Goal: Use online tool/utility: Utilize a website feature to perform a specific function

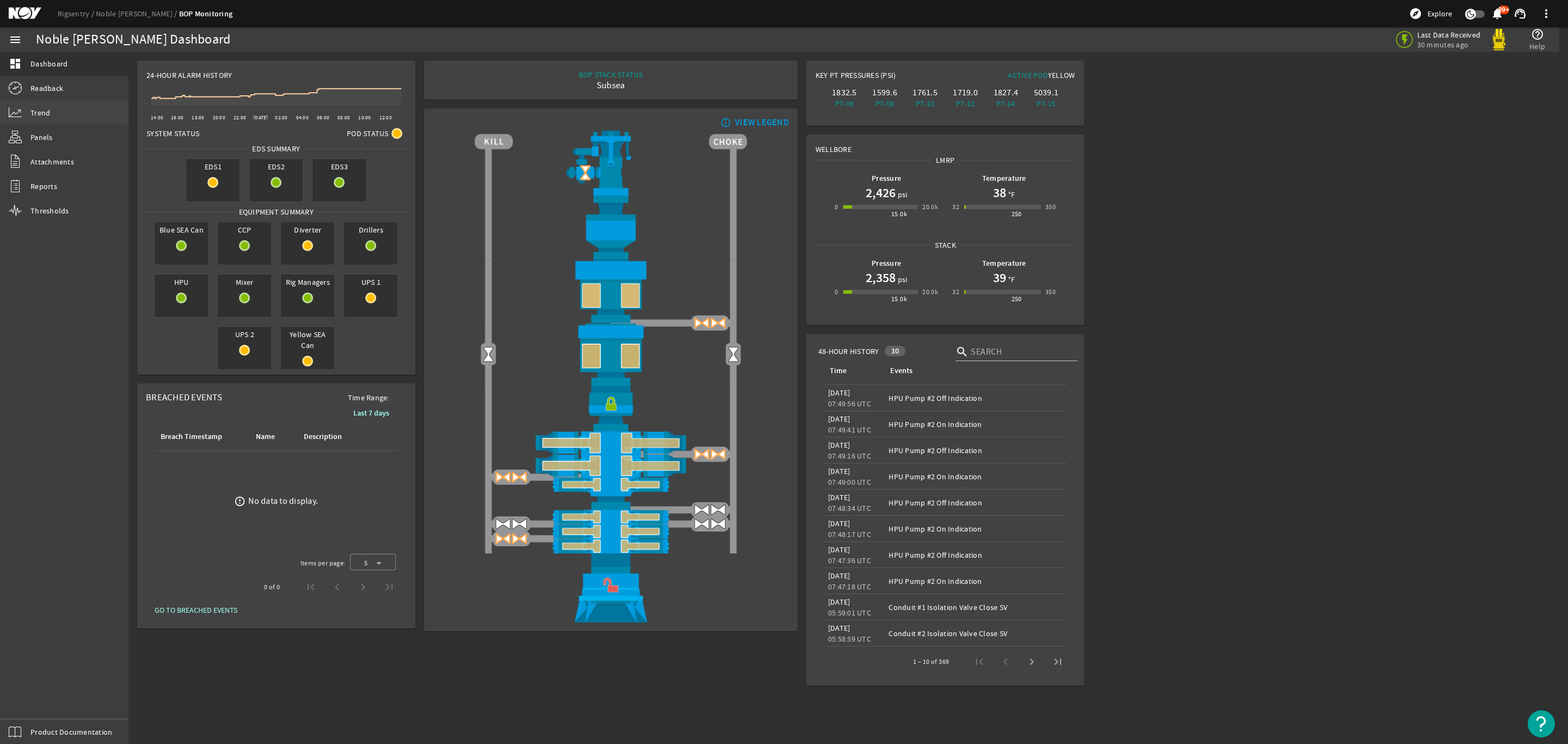
click at [50, 106] on link "Trend" at bounding box center [64, 112] width 128 height 24
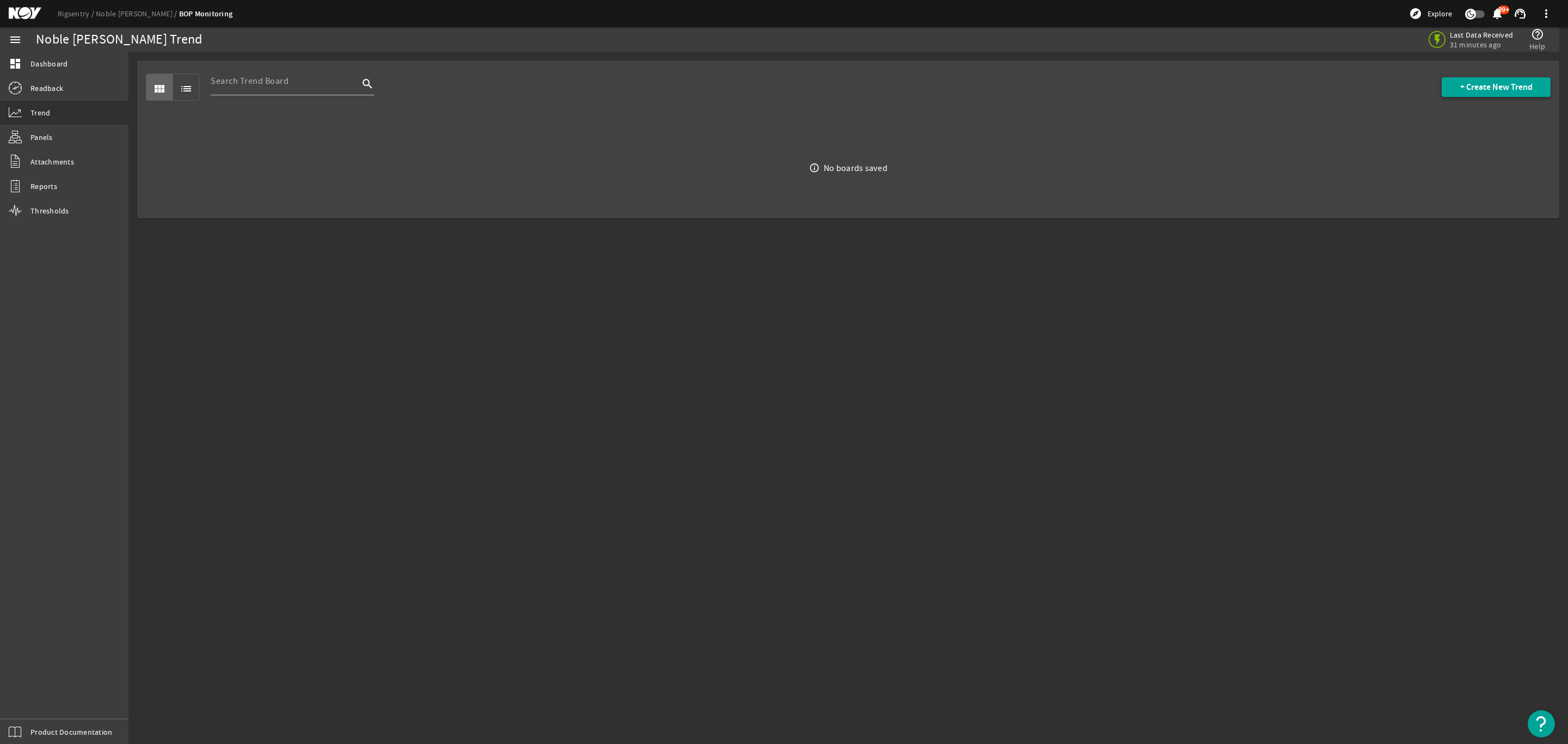
click at [1495, 90] on span "+ Create New Trend" at bounding box center [1496, 87] width 72 height 11
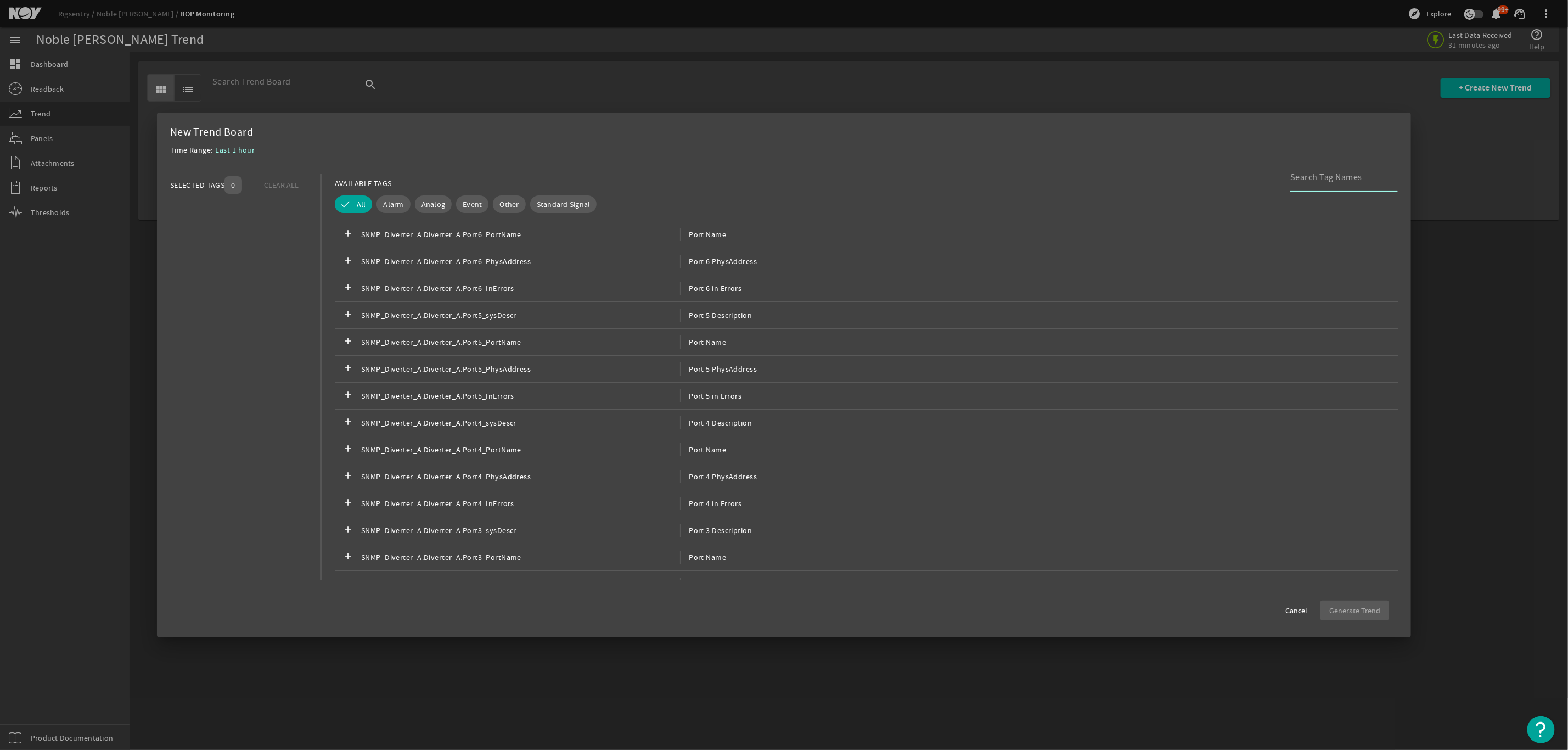
click at [1314, 183] on input at bounding box center [1339, 177] width 98 height 13
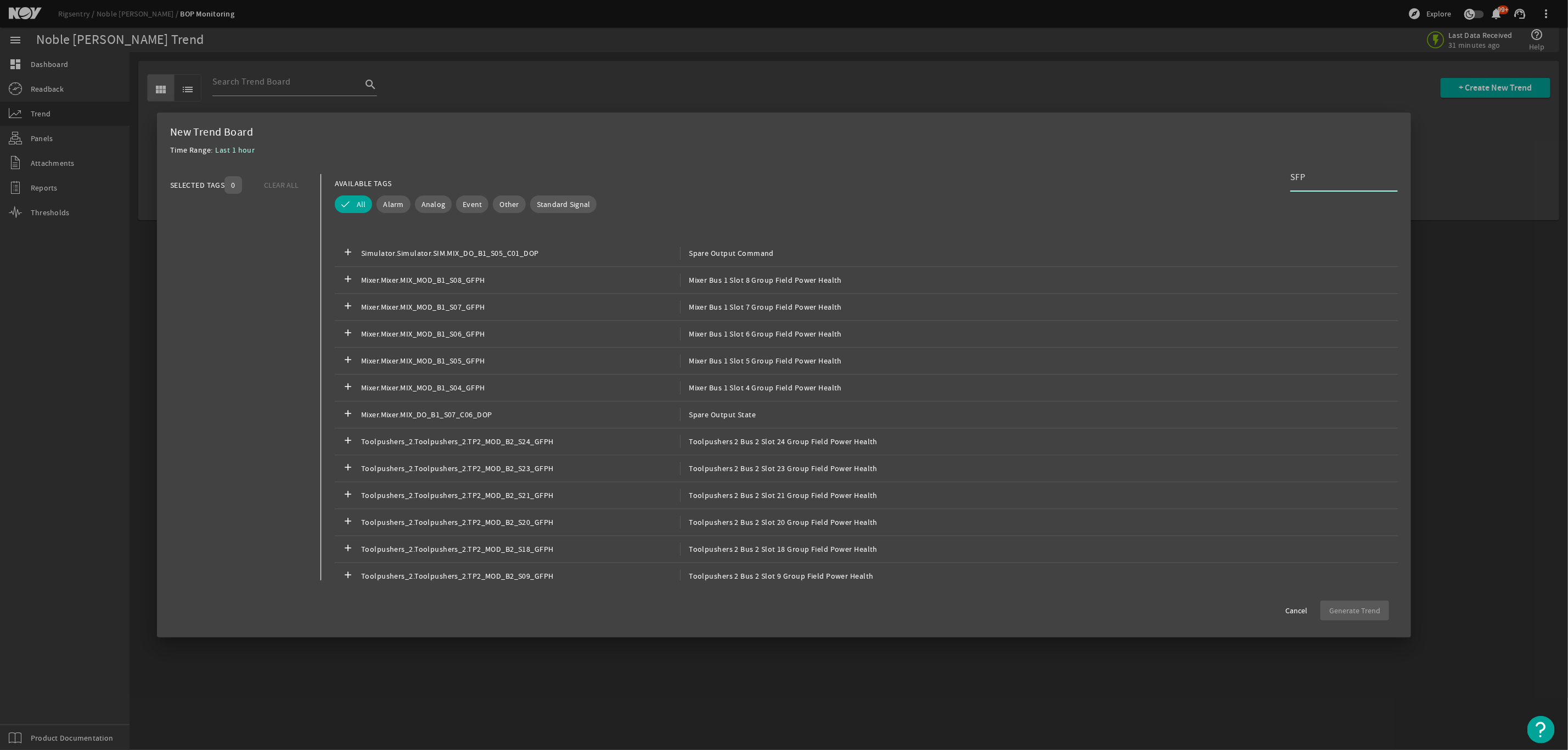
scroll to position [2141, 0]
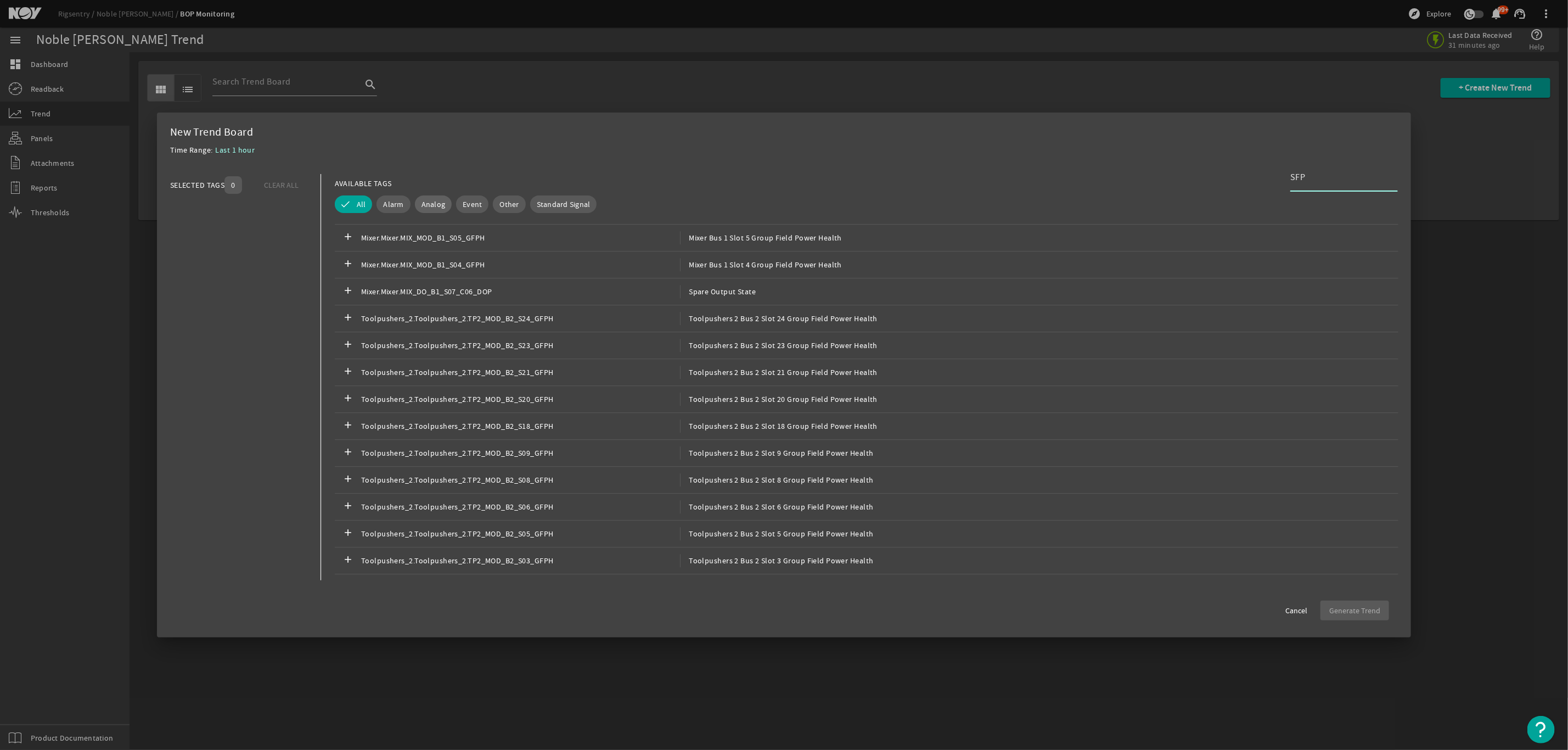
type input "SFP"
click at [435, 200] on span "Analog" at bounding box center [434, 204] width 25 height 11
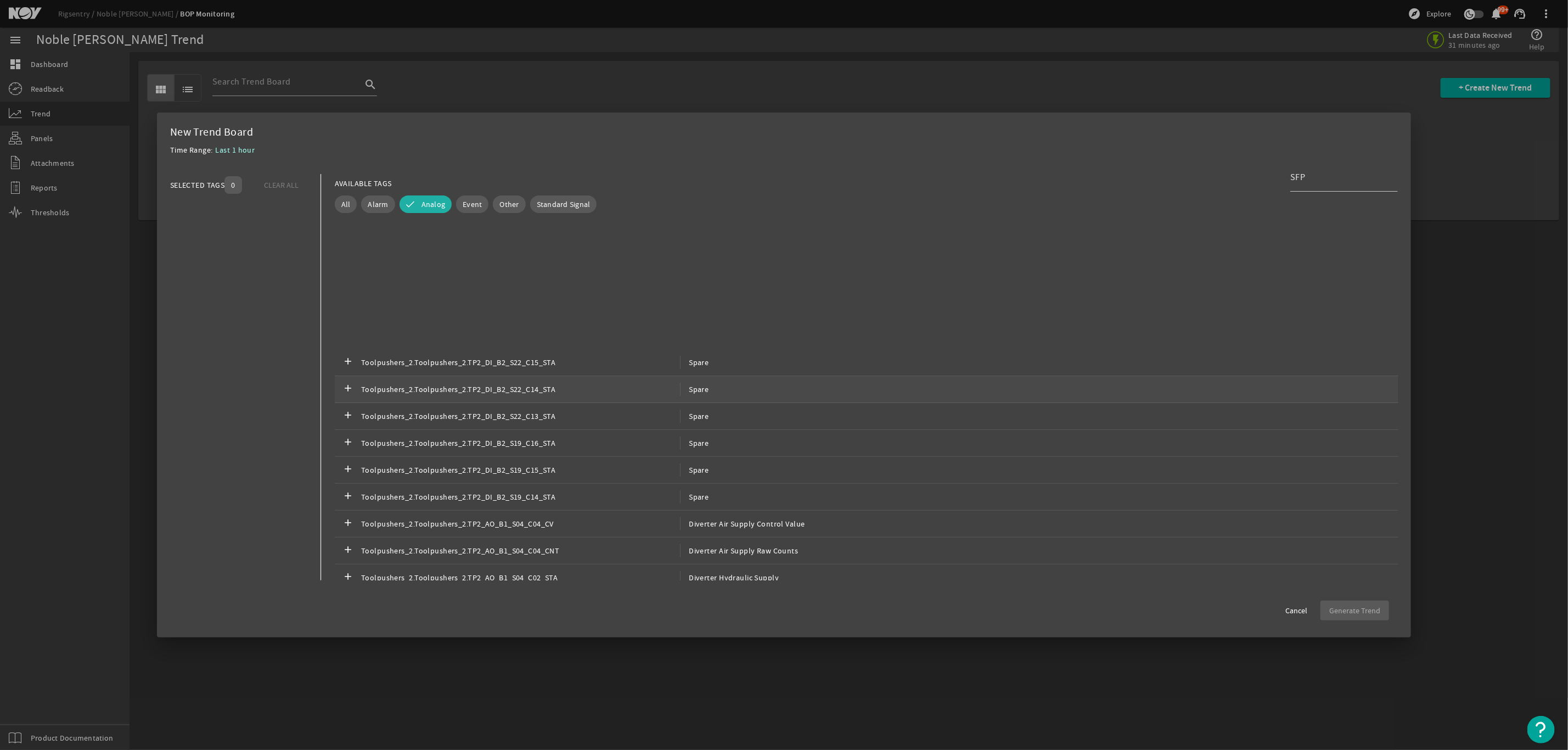
scroll to position [6669, 0]
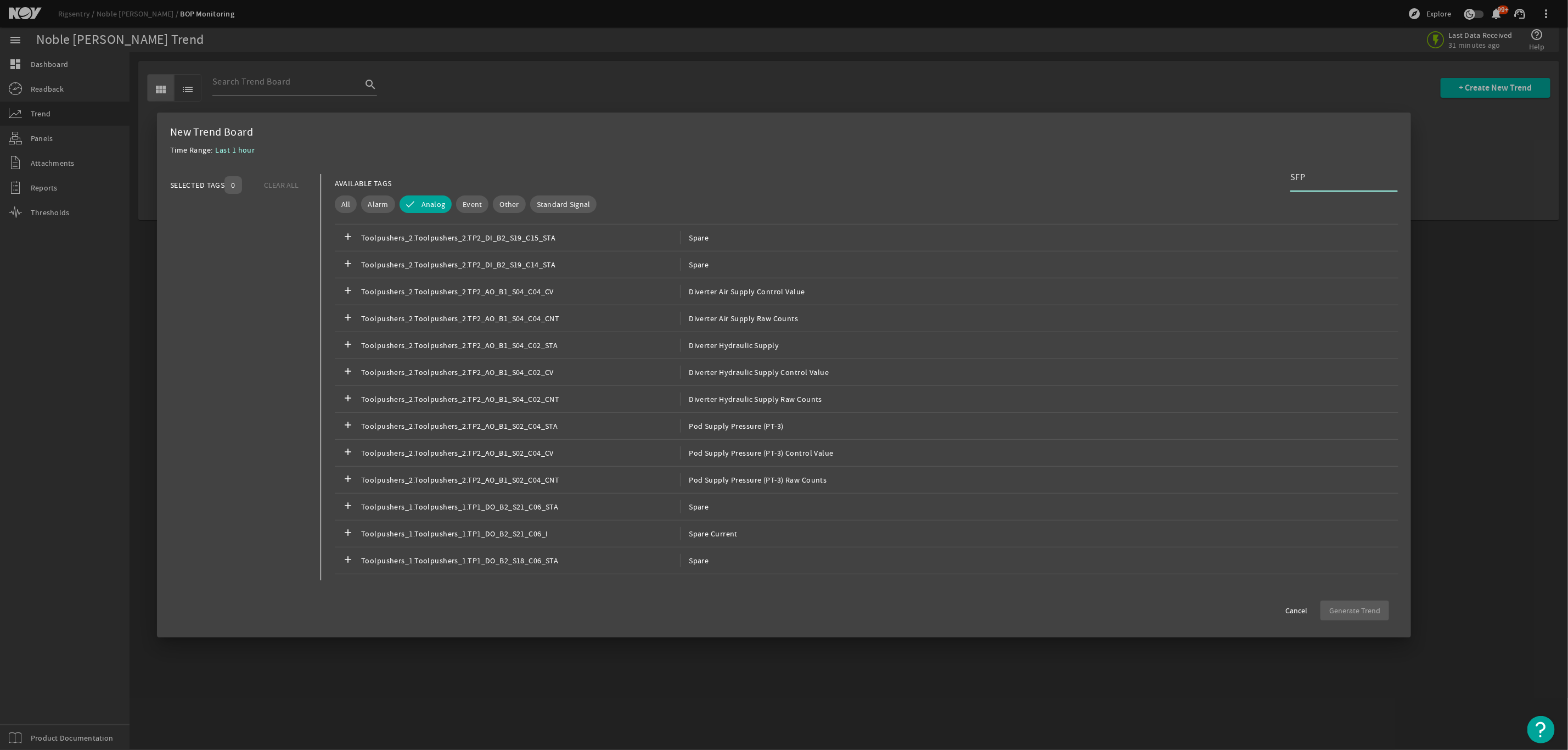
drag, startPoint x: 1328, startPoint y: 176, endPoint x: 1187, endPoint y: 171, distance: 141.1
click at [1187, 171] on mat-dialog-content "SELECTED TAGS 0 CLEAR ALL You can select up to 10 tags. AVAILABLE TAGS SFP All …" at bounding box center [784, 377] width 1255 height 428
type input "RX"
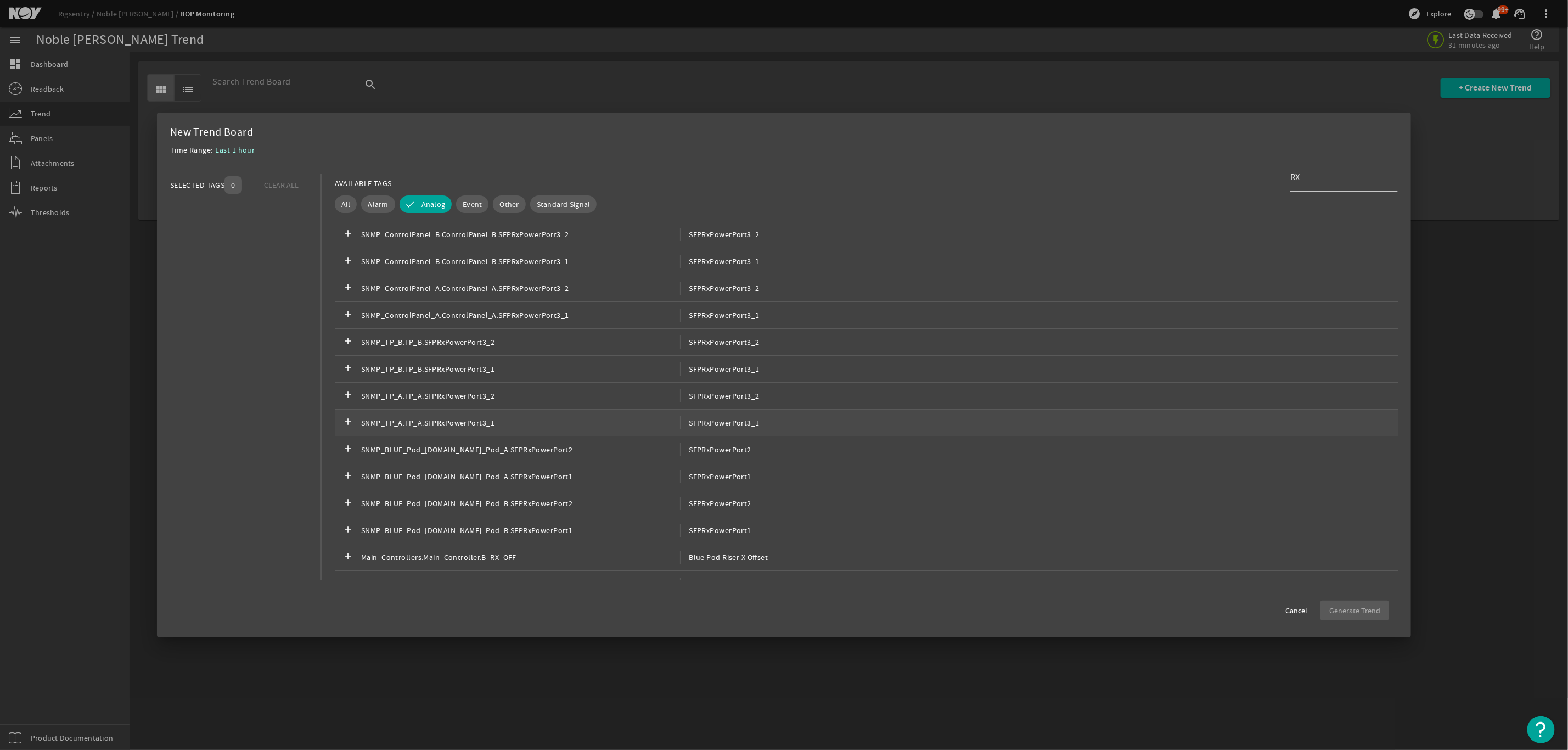
click at [738, 420] on span "SFPRxPowerPort3_1" at bounding box center [719, 423] width 79 height 13
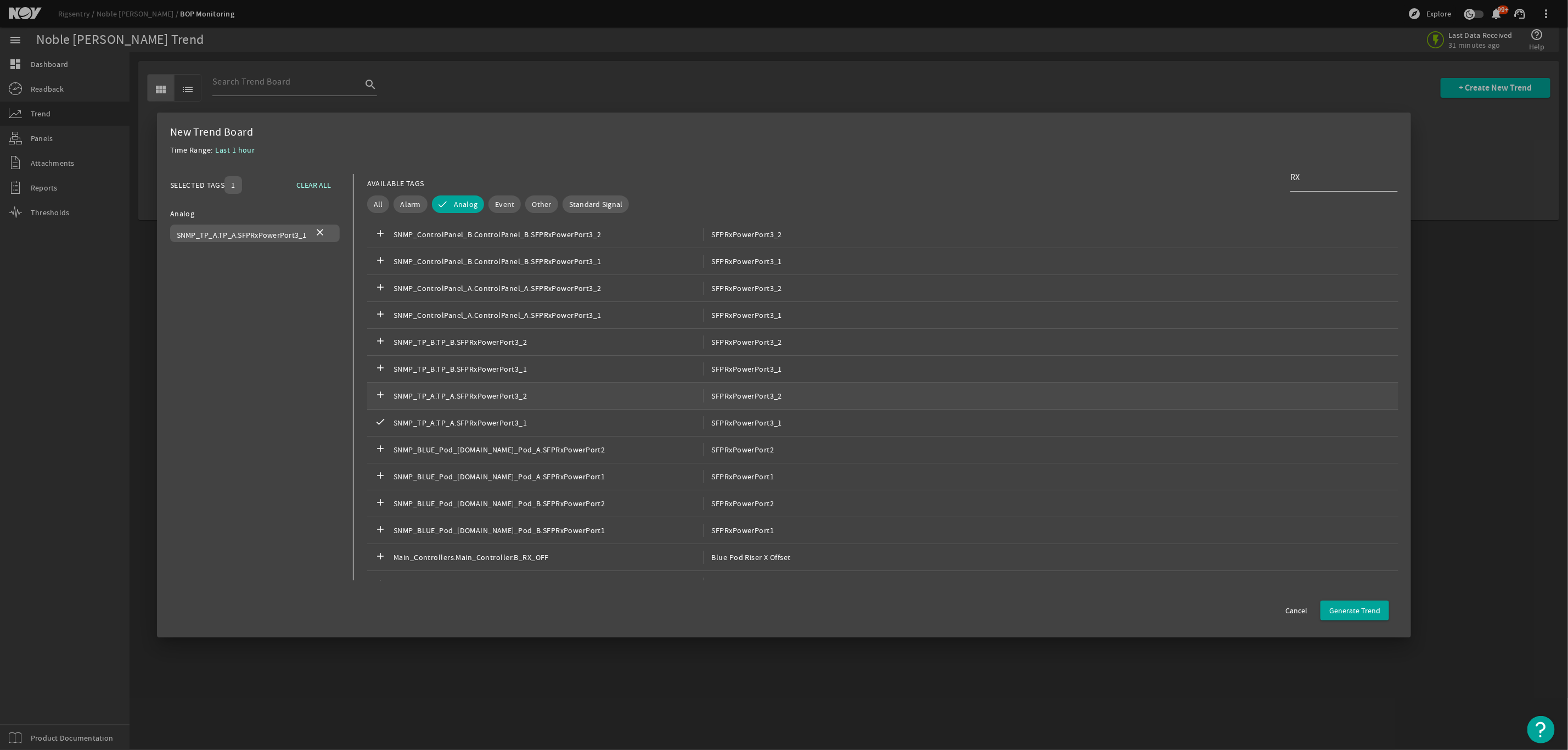
click at [740, 396] on span "SFPRxPowerPort3_2" at bounding box center [742, 396] width 79 height 13
click at [790, 453] on div "add SNMP_BLUE_Pod_[DOMAIN_NAME]_Pod_A.SFPRxPowerPort2 SFPRxPowerPort2" at bounding box center [883, 450] width 1031 height 27
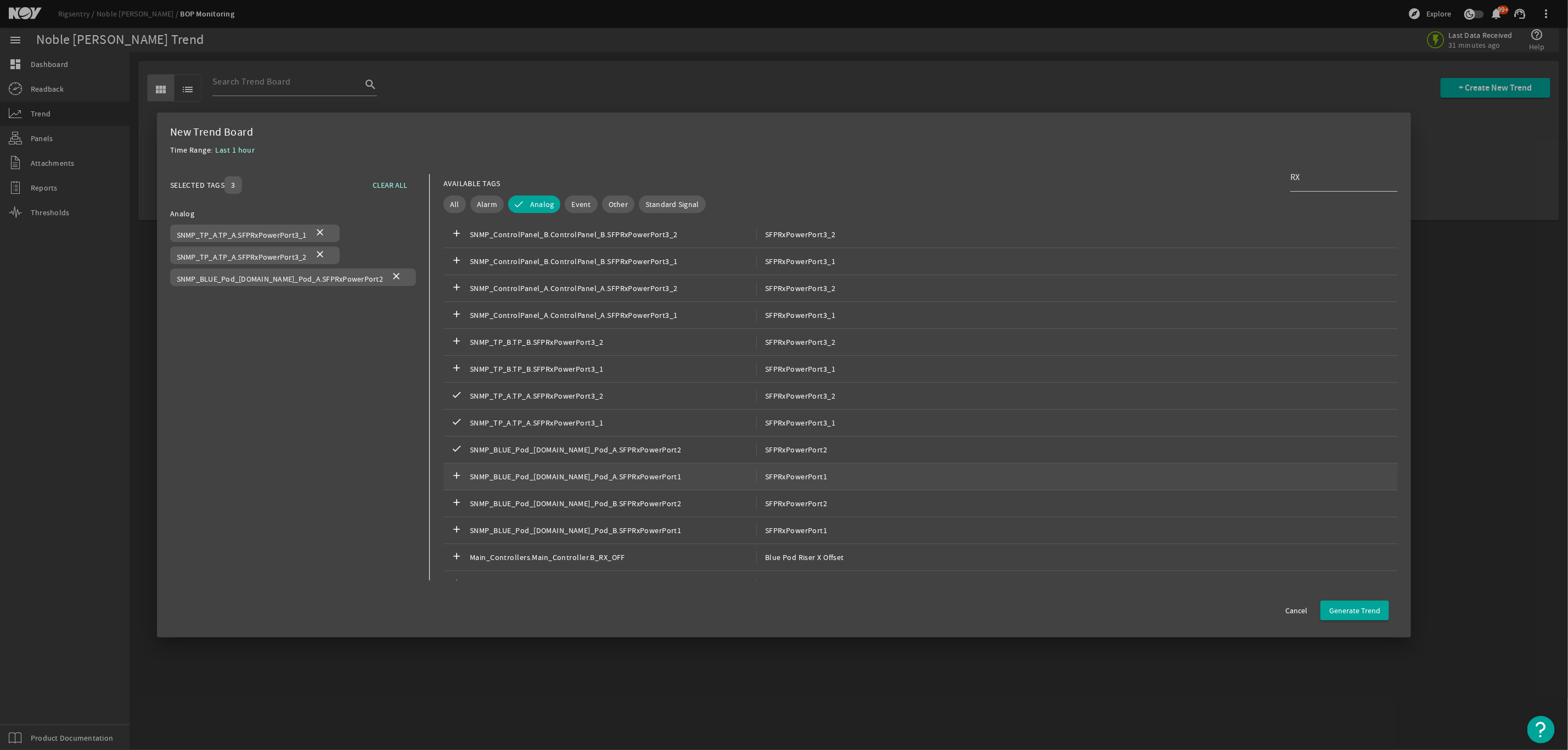
click at [789, 478] on span "SFPRxPowerPort1" at bounding box center [792, 477] width 71 height 13
drag, startPoint x: 779, startPoint y: 512, endPoint x: 777, endPoint y: 498, distance: 14.1
click at [779, 511] on span "SFPRxPowerPort1" at bounding box center [792, 512] width 71 height 13
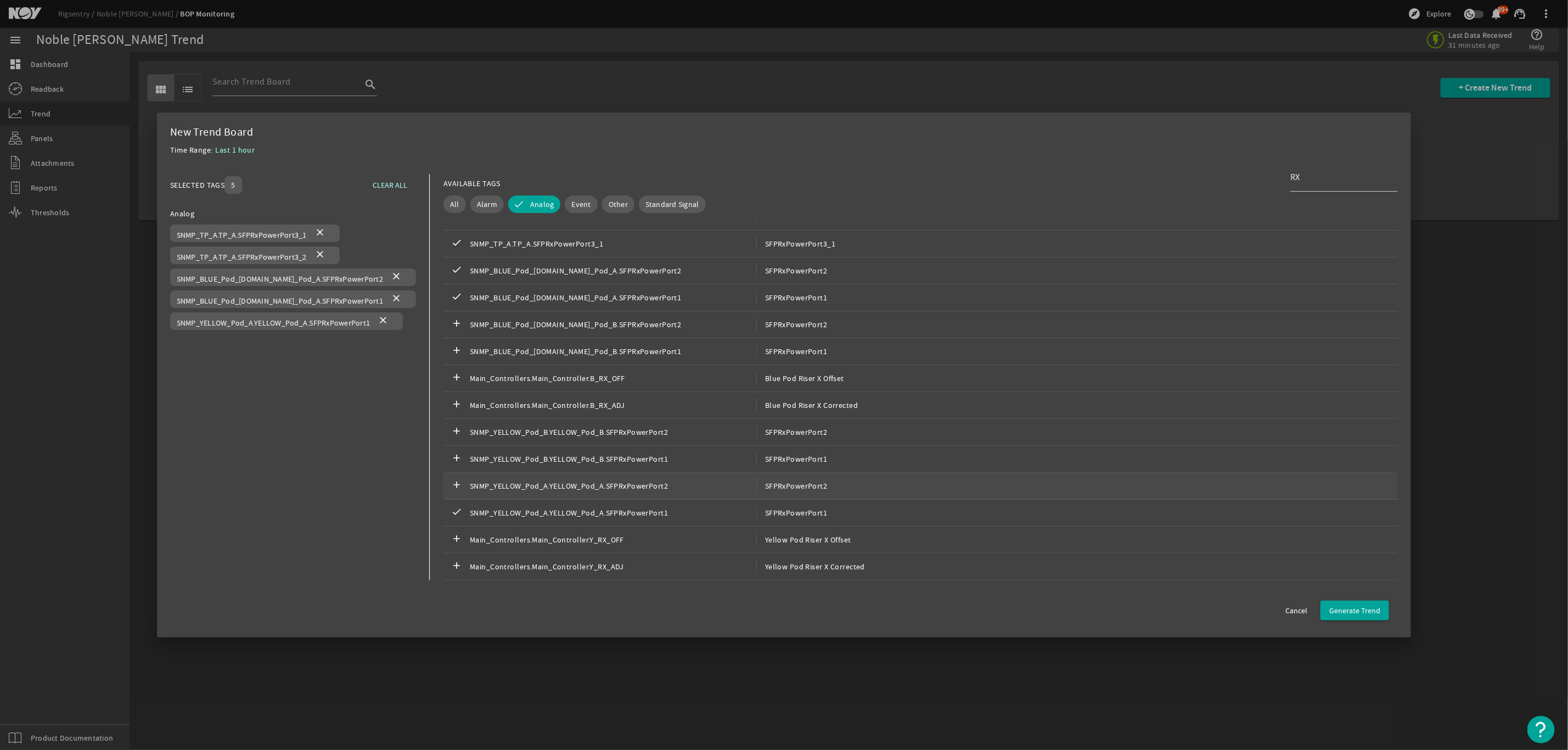
click at [781, 483] on span "SFPRxPowerPort2" at bounding box center [792, 486] width 71 height 13
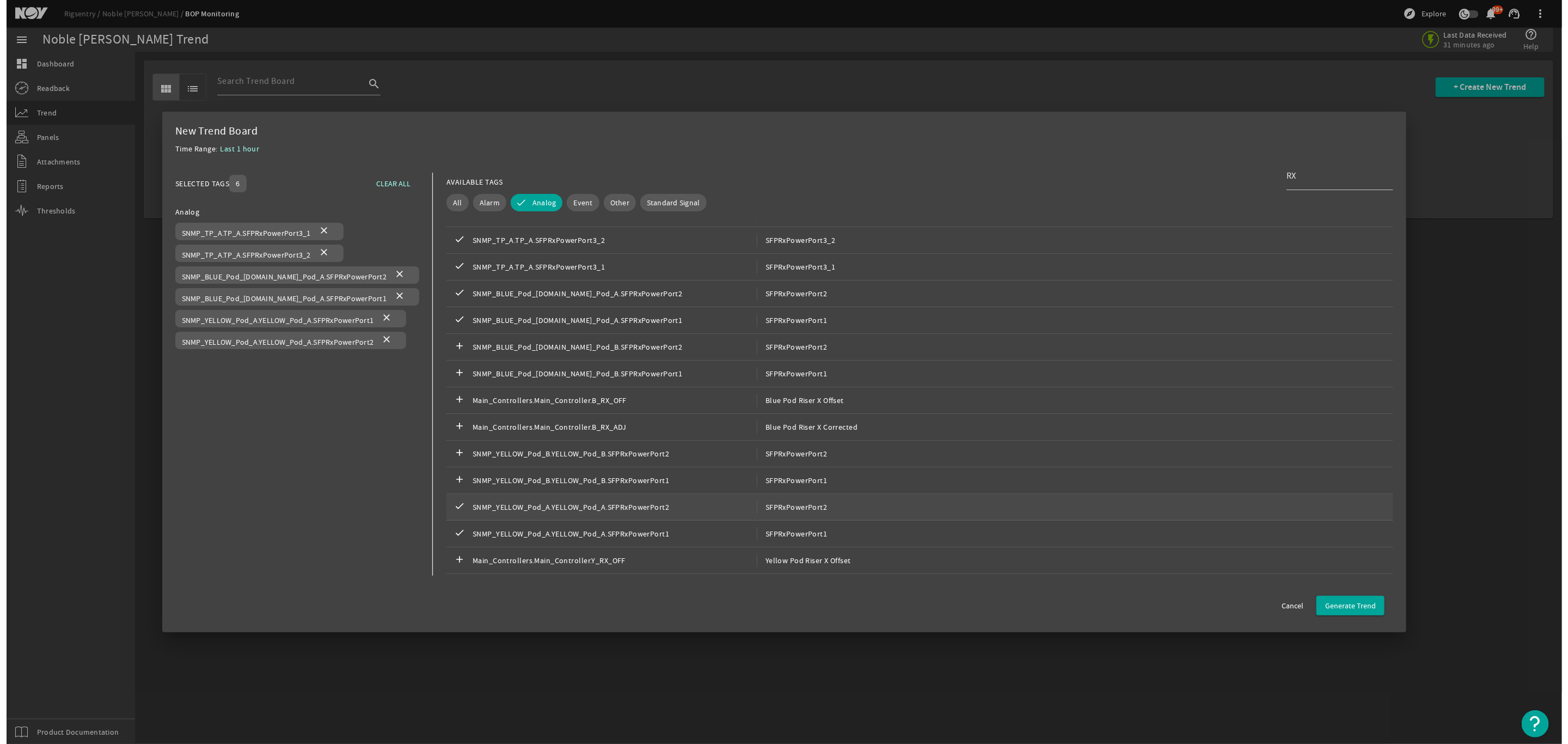
scroll to position [164, 0]
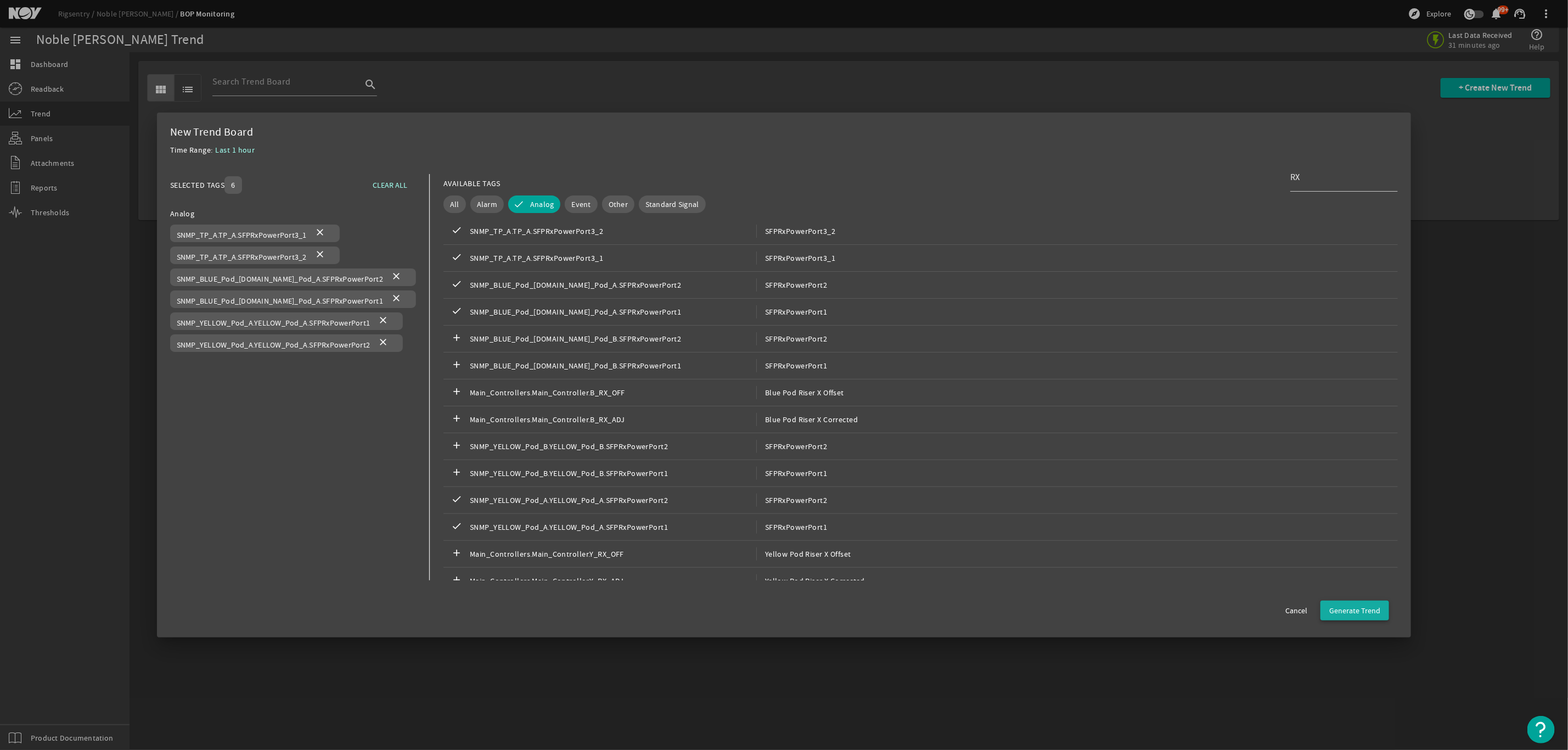
click at [1358, 610] on span "Generate Trend" at bounding box center [1355, 611] width 51 height 11
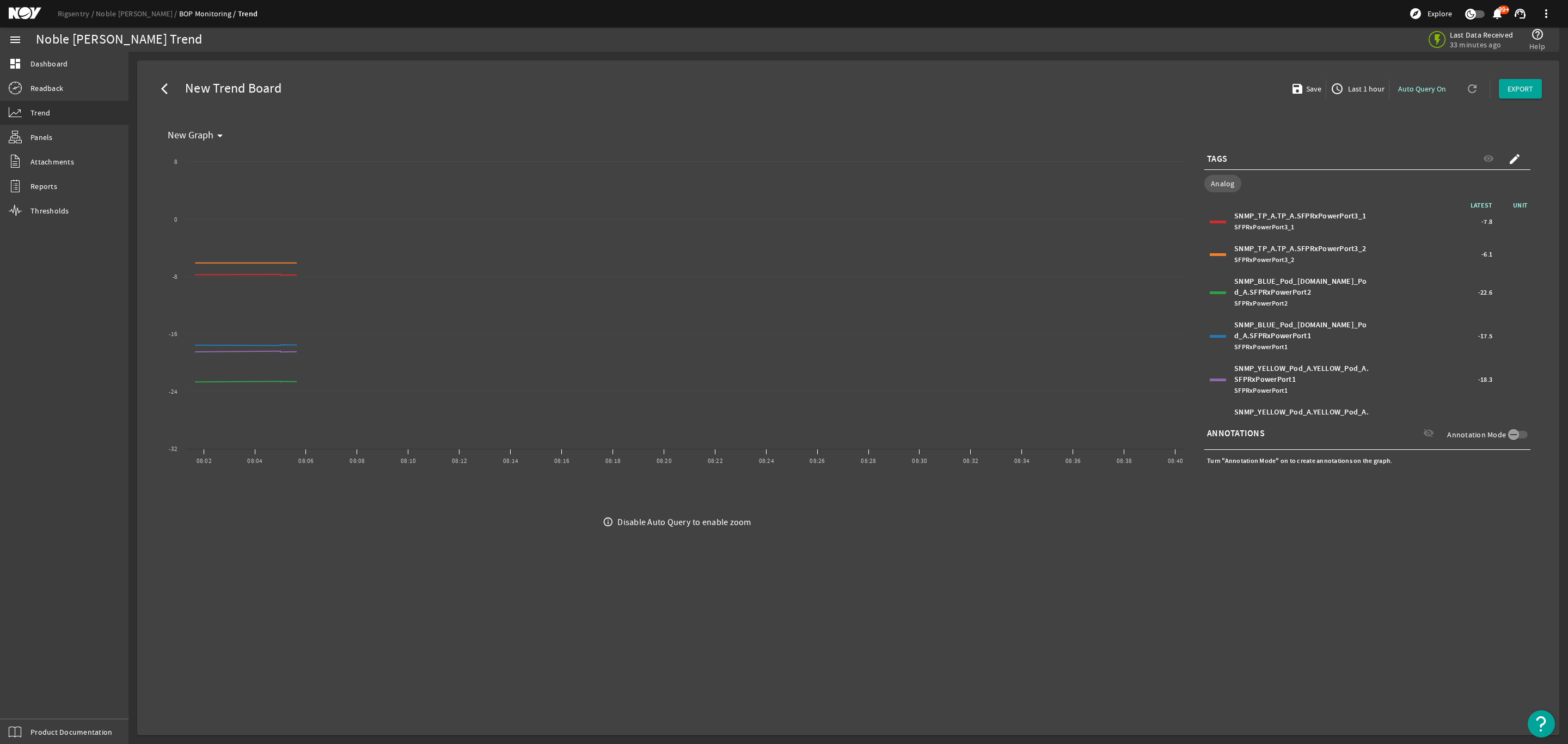
select select "ALL"
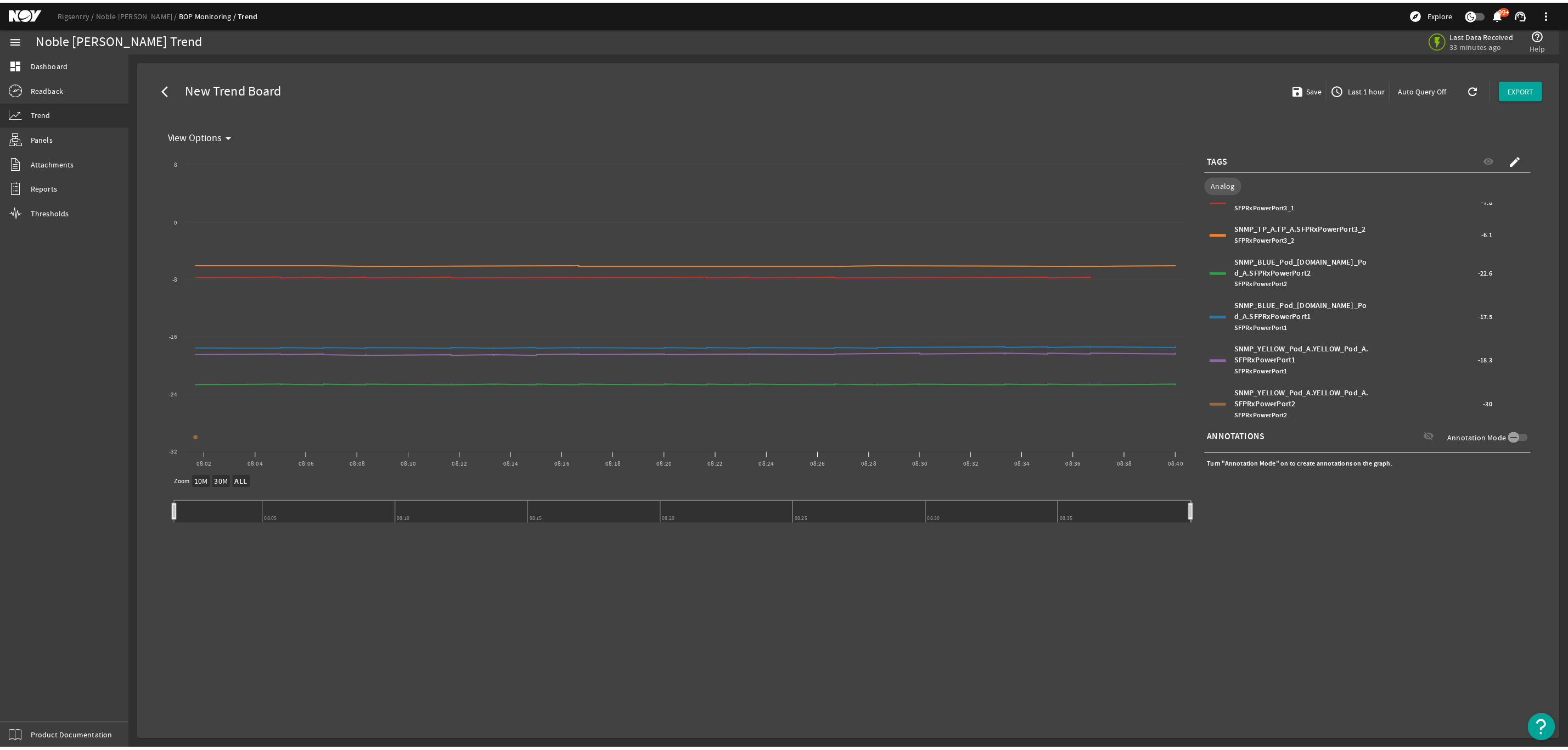
scroll to position [27, 0]
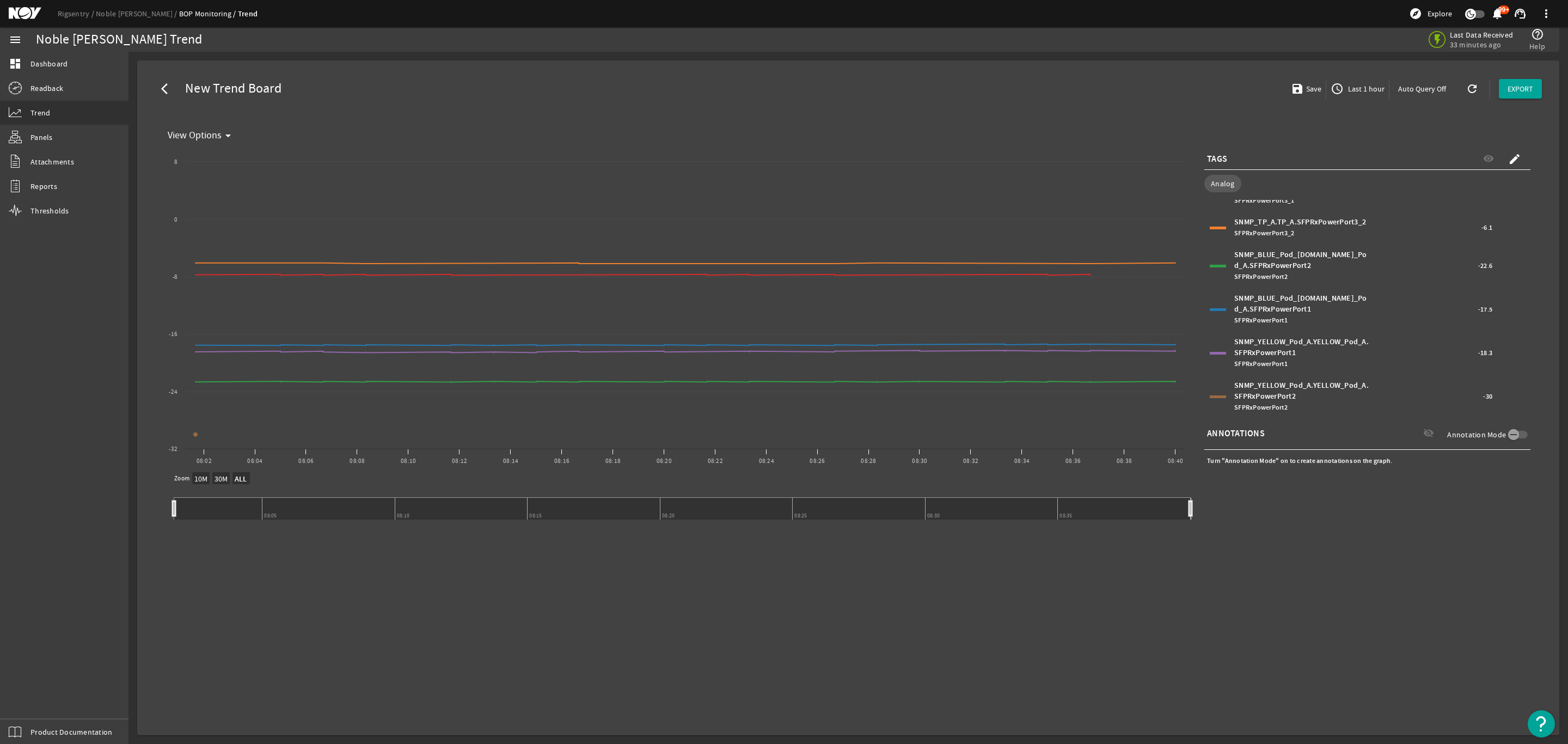
click at [1357, 89] on span "Last 1 hour" at bounding box center [1365, 89] width 39 height 11
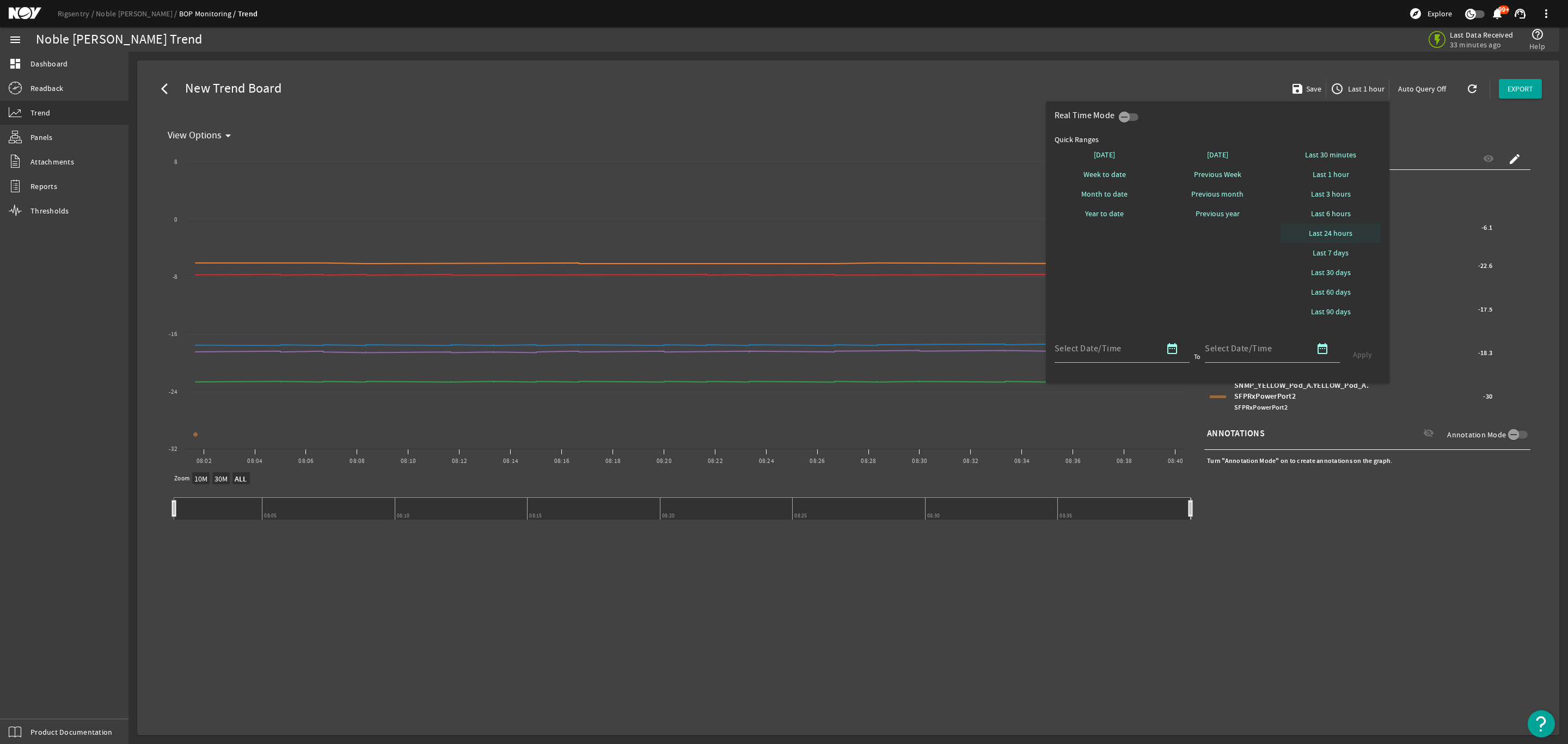
click at [1339, 232] on span "Last 24 hours" at bounding box center [1330, 233] width 43 height 11
select select "10M"
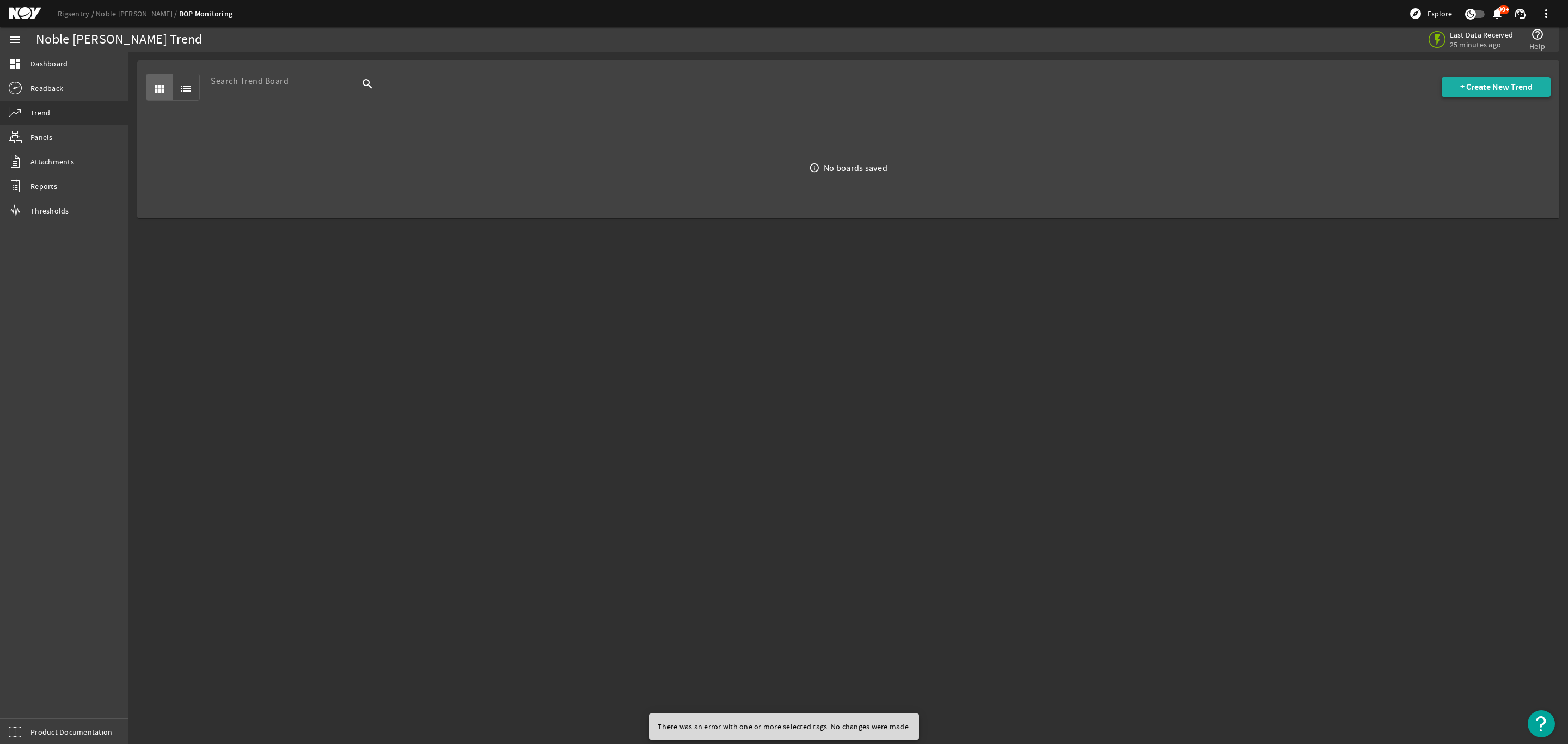
click at [1488, 85] on span "+ Create New Trend" at bounding box center [1496, 87] width 72 height 11
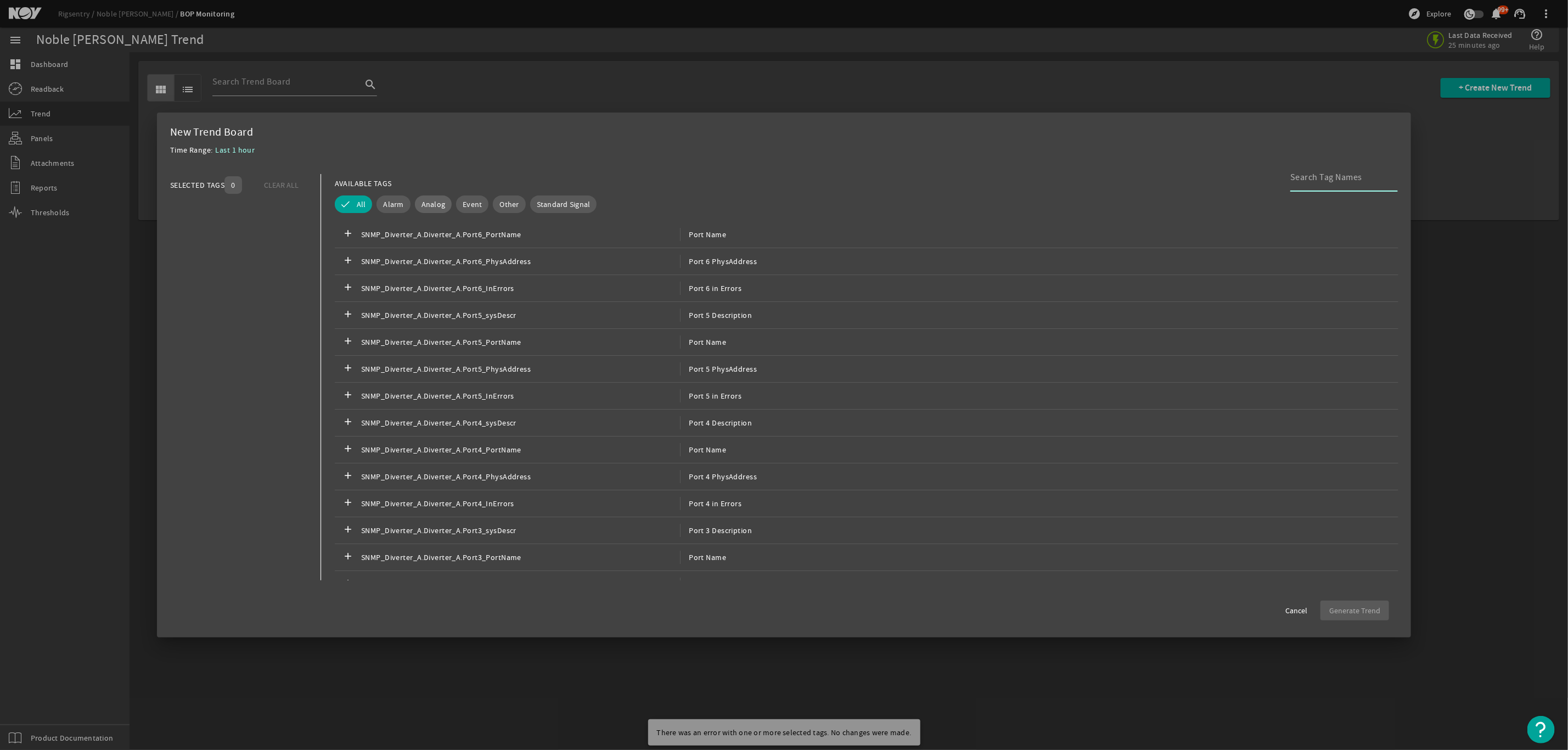
click at [436, 201] on span "Analog" at bounding box center [434, 204] width 25 height 11
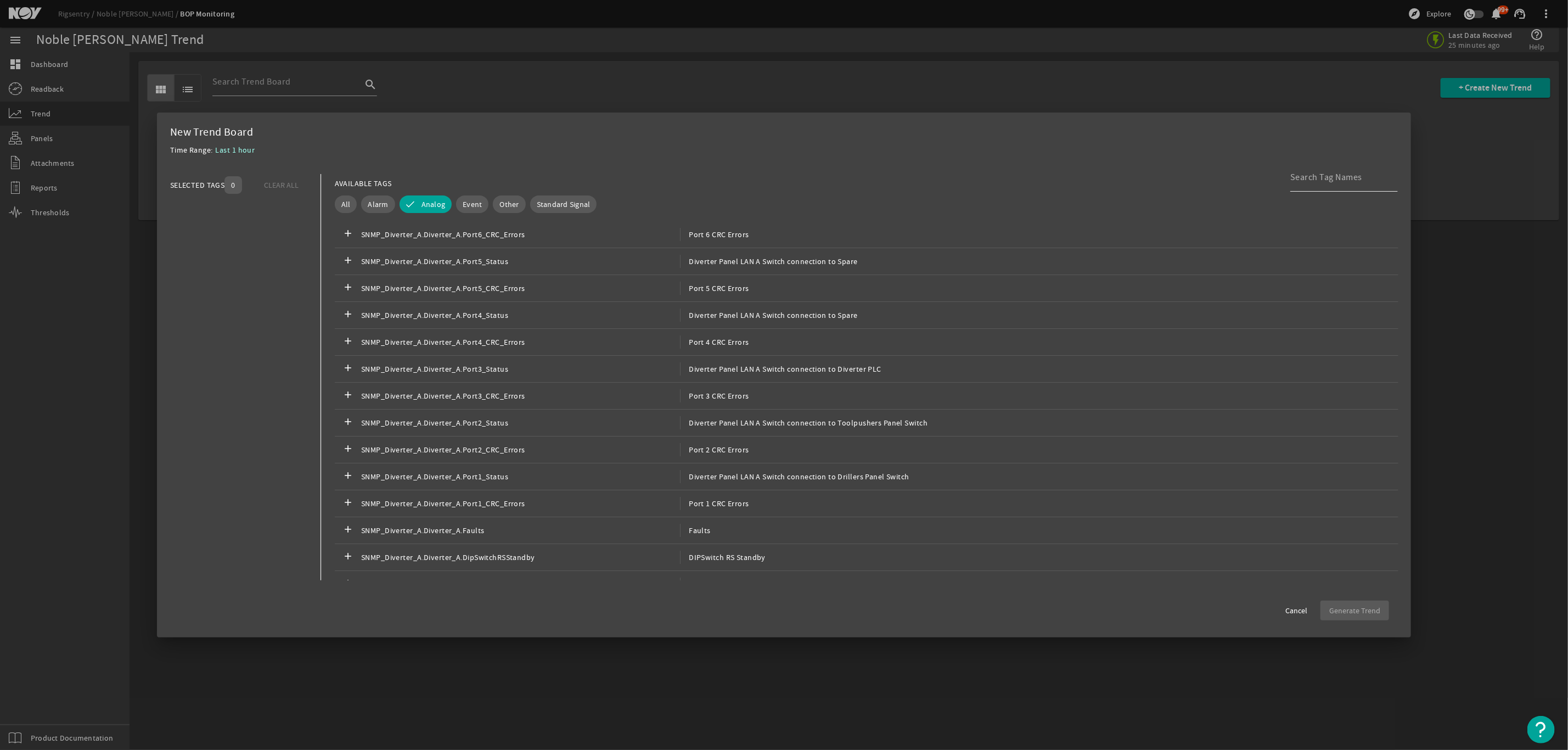
click at [1307, 173] on input at bounding box center [1339, 177] width 98 height 13
type input "RX"
click at [503, 429] on span "SNMP_TP_A.TP_A.SFPRxPowerPort3_1" at bounding box center [520, 423] width 319 height 13
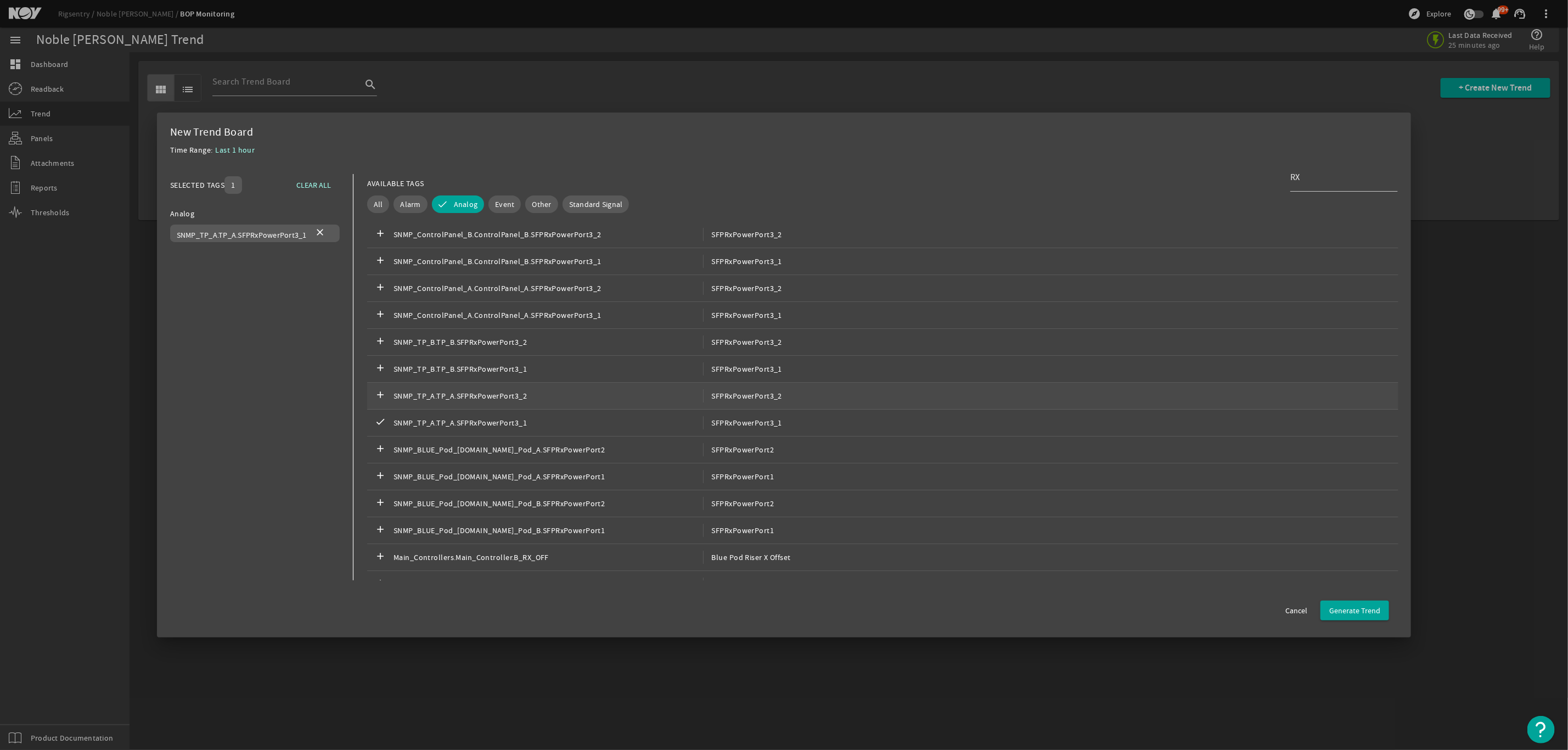
click at [525, 399] on span "SNMP_TP_A.TP_A.SFPRxPowerPort3_2" at bounding box center [548, 396] width 310 height 13
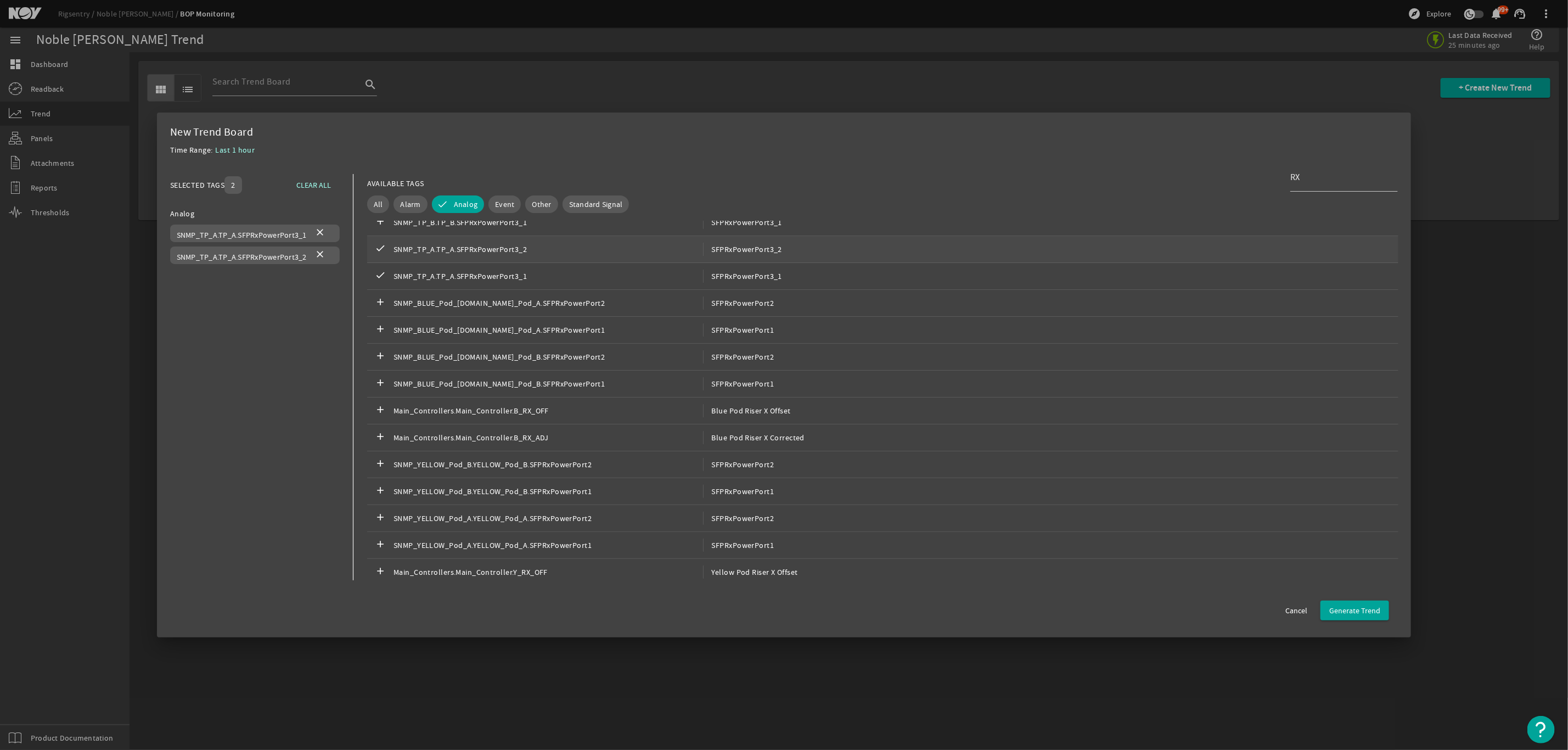
scroll to position [165, 0]
click at [530, 526] on span "SNMP_YELLOW_Pod_A.YELLOW_Pod_A.SFPRxPowerPort1" at bounding box center [548, 527] width 310 height 13
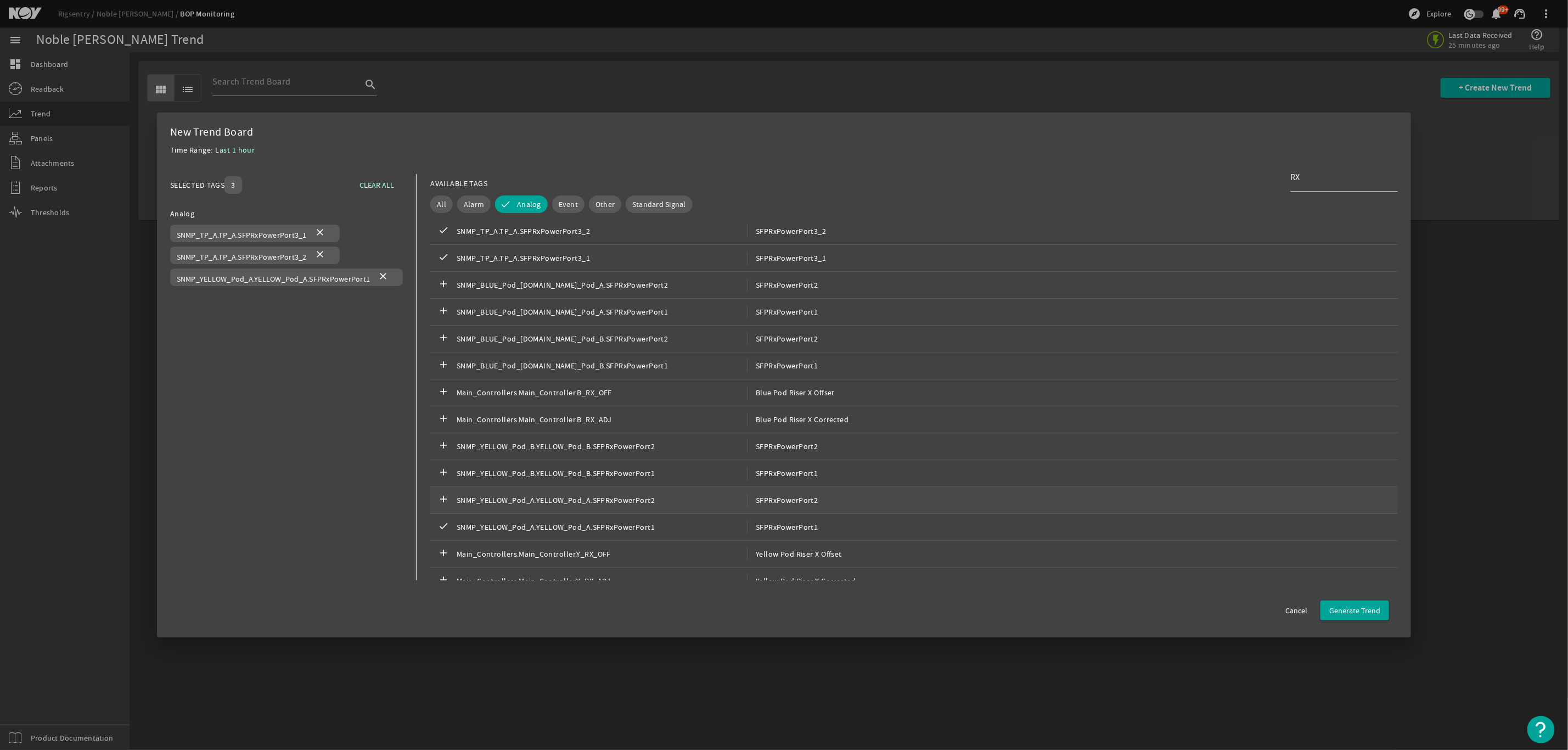
click at [564, 506] on span "SNMP_YELLOW_Pod_A.YELLOW_Pod_A.SFPRxPowerPort2" at bounding box center [601, 499] width 291 height 13
click at [1354, 607] on span "Generate Trend" at bounding box center [1355, 611] width 51 height 11
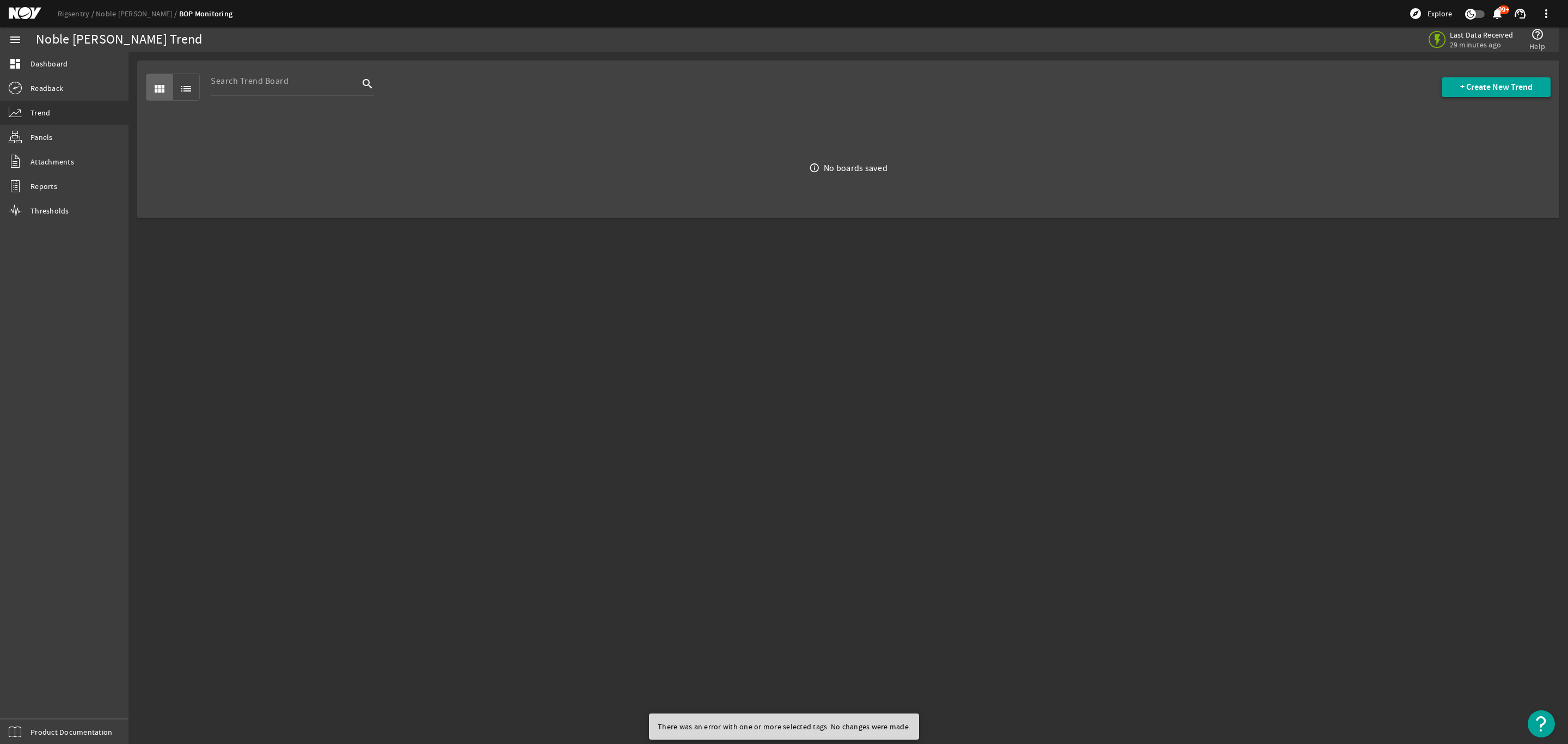
click at [1471, 92] on span "+ Create New Trend" at bounding box center [1496, 87] width 72 height 11
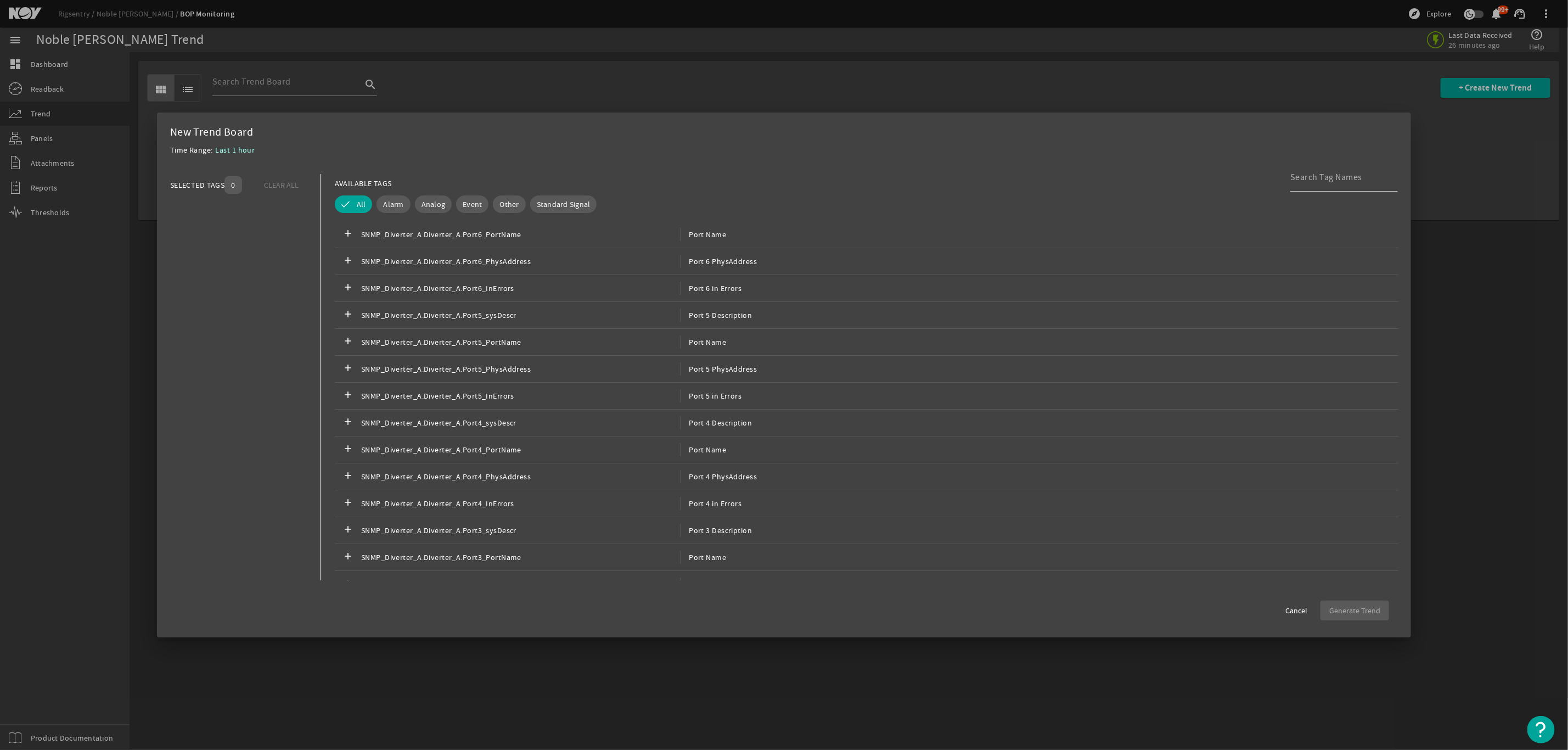
drag, startPoint x: 457, startPoint y: 204, endPoint x: 405, endPoint y: 204, distance: 52.0
click at [457, 204] on button "Event" at bounding box center [473, 203] width 33 height 17
click at [425, 201] on span "Analog" at bounding box center [418, 204] width 25 height 11
click at [497, 208] on button "Event" at bounding box center [480, 203] width 47 height 17
drag, startPoint x: 1312, startPoint y: 190, endPoint x: 1317, endPoint y: 181, distance: 10.3
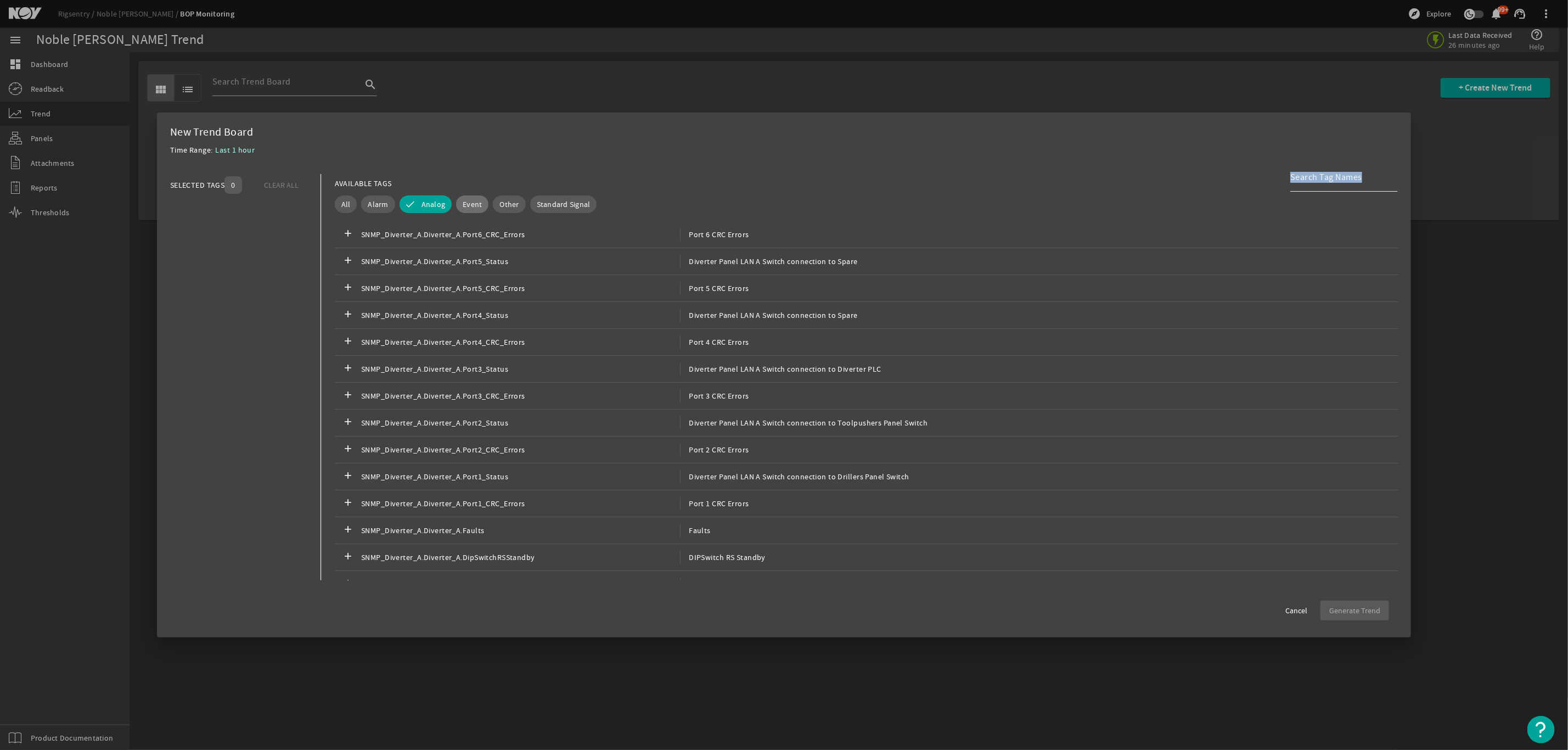
click at [1312, 189] on div at bounding box center [1344, 177] width 108 height 28
click at [1319, 180] on input at bounding box center [1339, 177] width 98 height 13
type input "RX"
drag, startPoint x: 517, startPoint y: 422, endPoint x: 518, endPoint y: 414, distance: 8.1
click at [517, 420] on span "SNMP_TP_A.TP_A.SFPRxPowerPort3_1" at bounding box center [520, 423] width 319 height 13
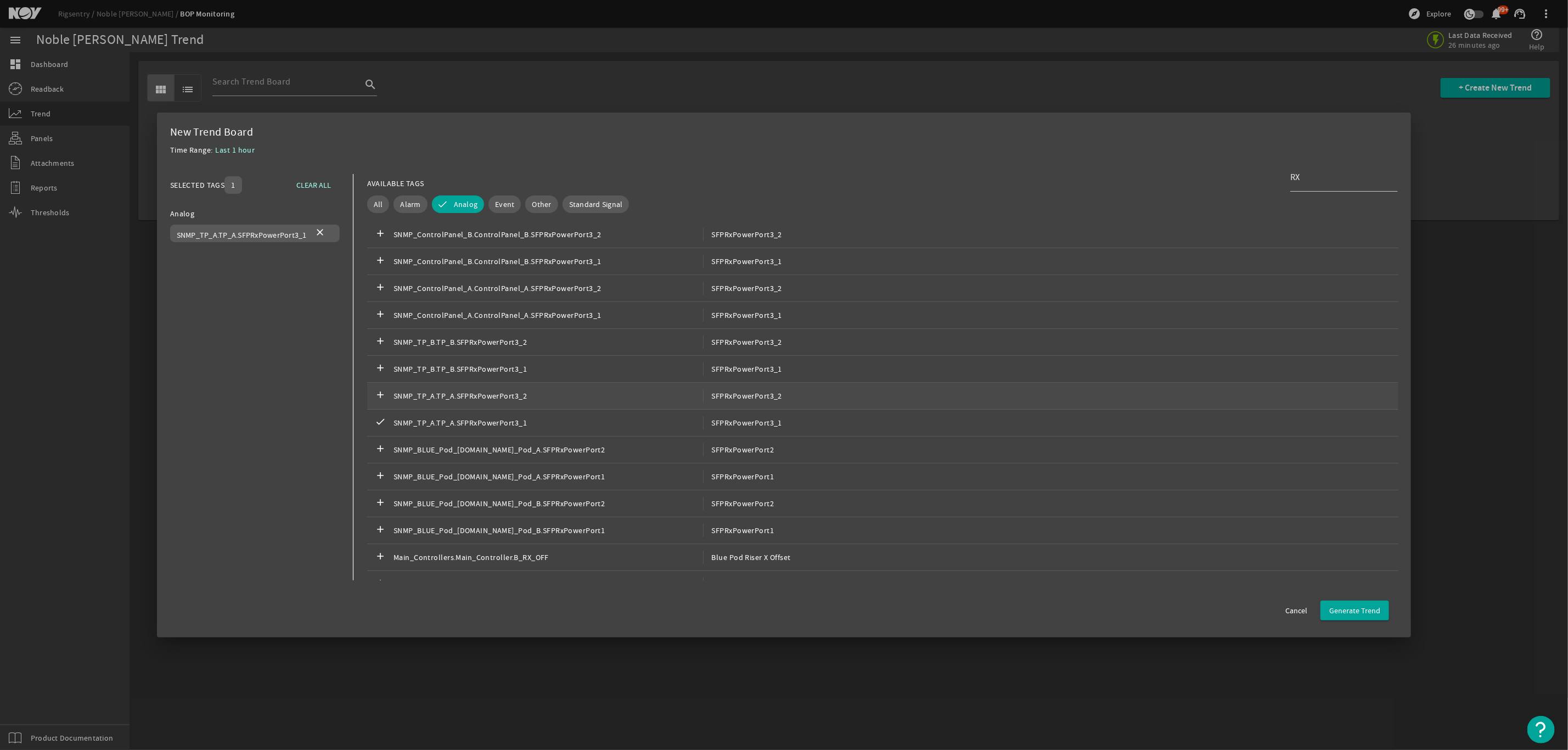
click at [530, 392] on span "SNMP_TP_A.TP_A.SFPRxPowerPort3_2" at bounding box center [548, 396] width 310 height 13
click at [546, 525] on span "SNMP_YELLOW_Pod_A.YELLOW_Pod_A.SFPRxPowerPort1" at bounding box center [548, 527] width 310 height 13
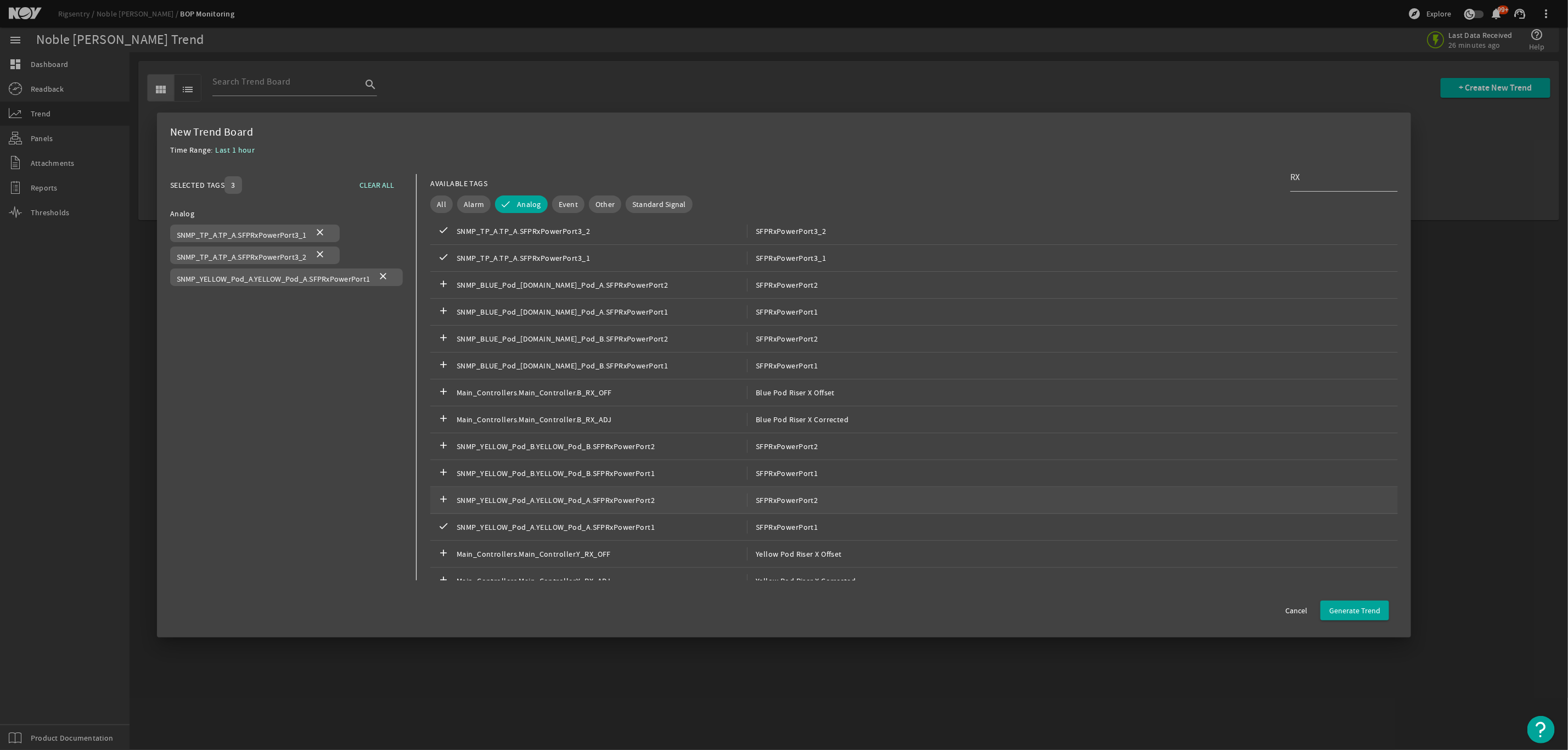
click at [553, 507] on span "SNMP_YELLOW_Pod_A.YELLOW_Pod_A.SFPRxPowerPort2" at bounding box center [601, 499] width 291 height 13
click at [1371, 611] on span "Generate Trend" at bounding box center [1355, 611] width 51 height 11
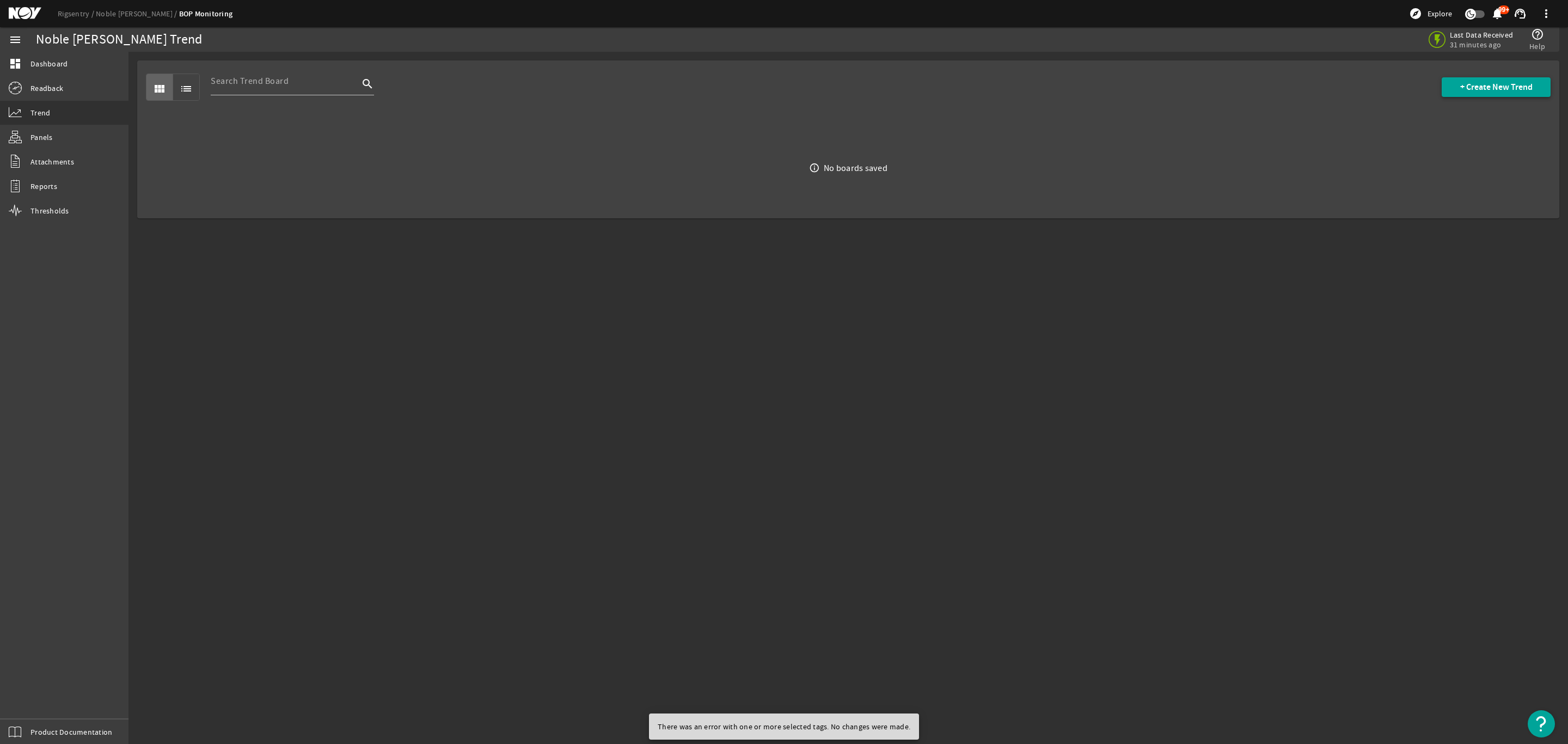
click at [1512, 80] on span at bounding box center [1496, 87] width 108 height 26
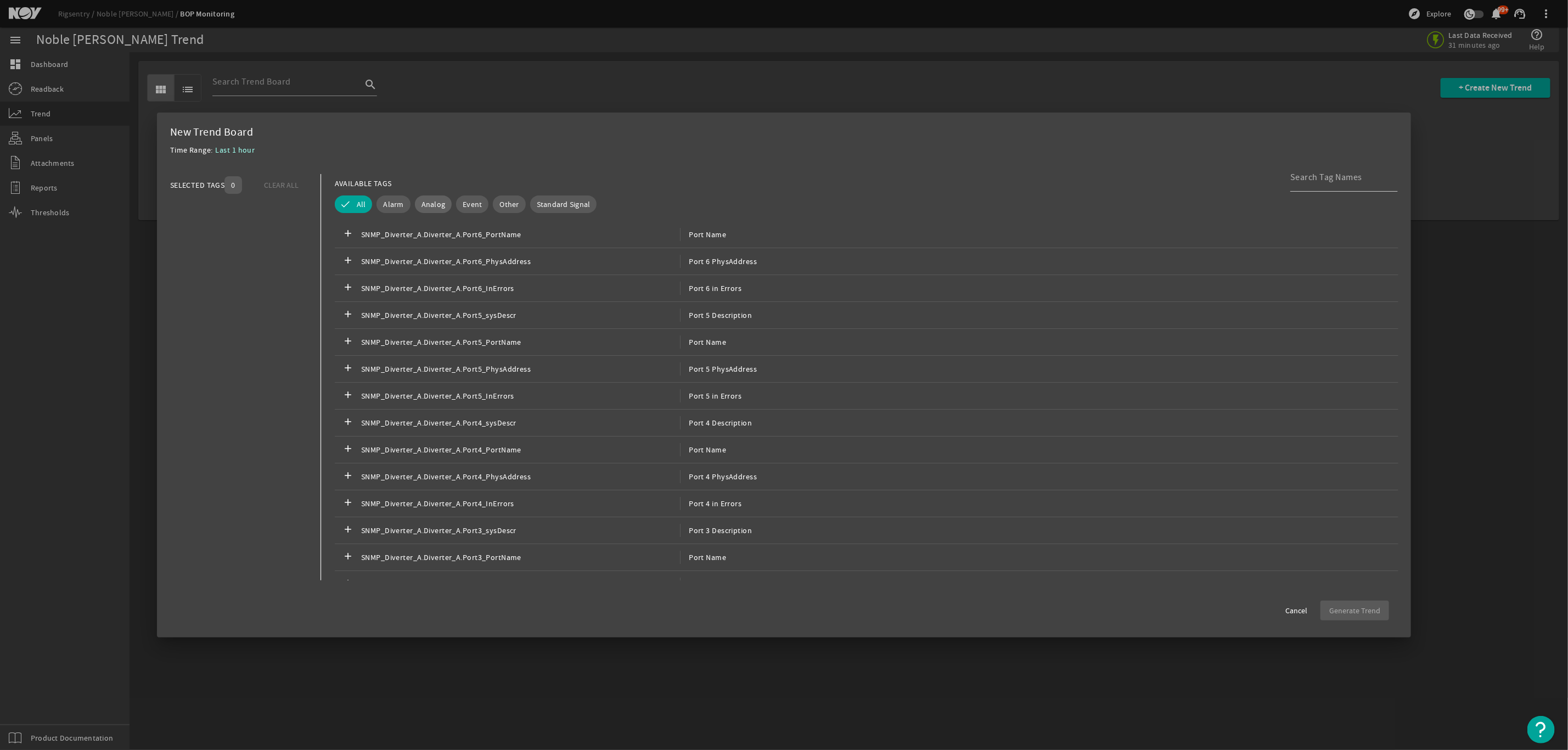
click at [435, 200] on span "Analog" at bounding box center [434, 204] width 25 height 11
click at [473, 202] on span "Event" at bounding box center [472, 204] width 19 height 11
click at [409, 201] on button "Analog" at bounding box center [425, 203] width 53 height 17
click at [488, 206] on div "Other" at bounding box center [507, 204] width 36 height 23
click at [471, 206] on span "Event" at bounding box center [472, 204] width 19 height 11
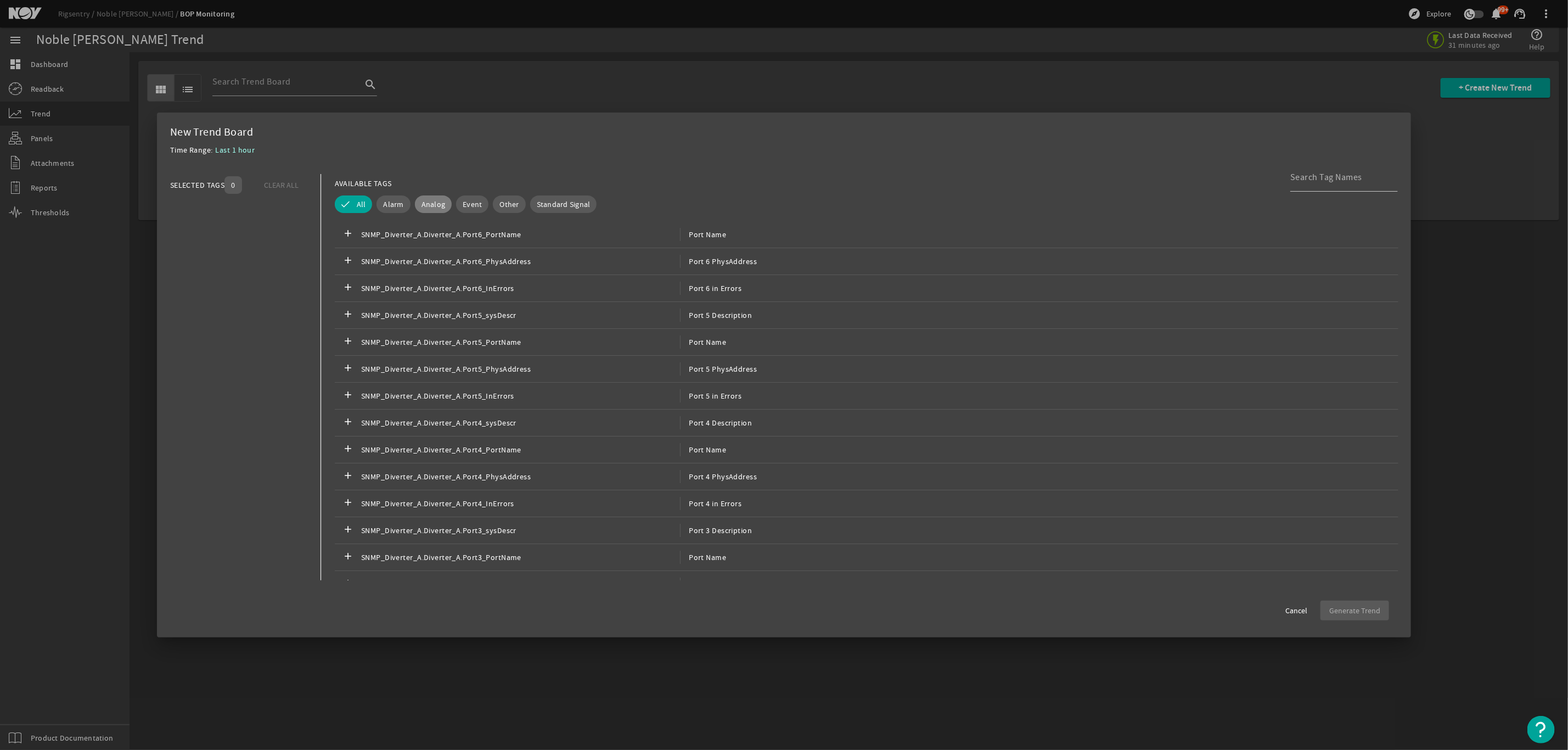
click at [436, 198] on button "Analog" at bounding box center [433, 203] width 37 height 17
click at [1345, 181] on input at bounding box center [1339, 177] width 98 height 13
type input "rx"
click at [795, 407] on div "add SNMP_TP_A.TP_A.SFPRxPowerPort3_2 SFPRxPowerPort3_2" at bounding box center [866, 396] width 1063 height 27
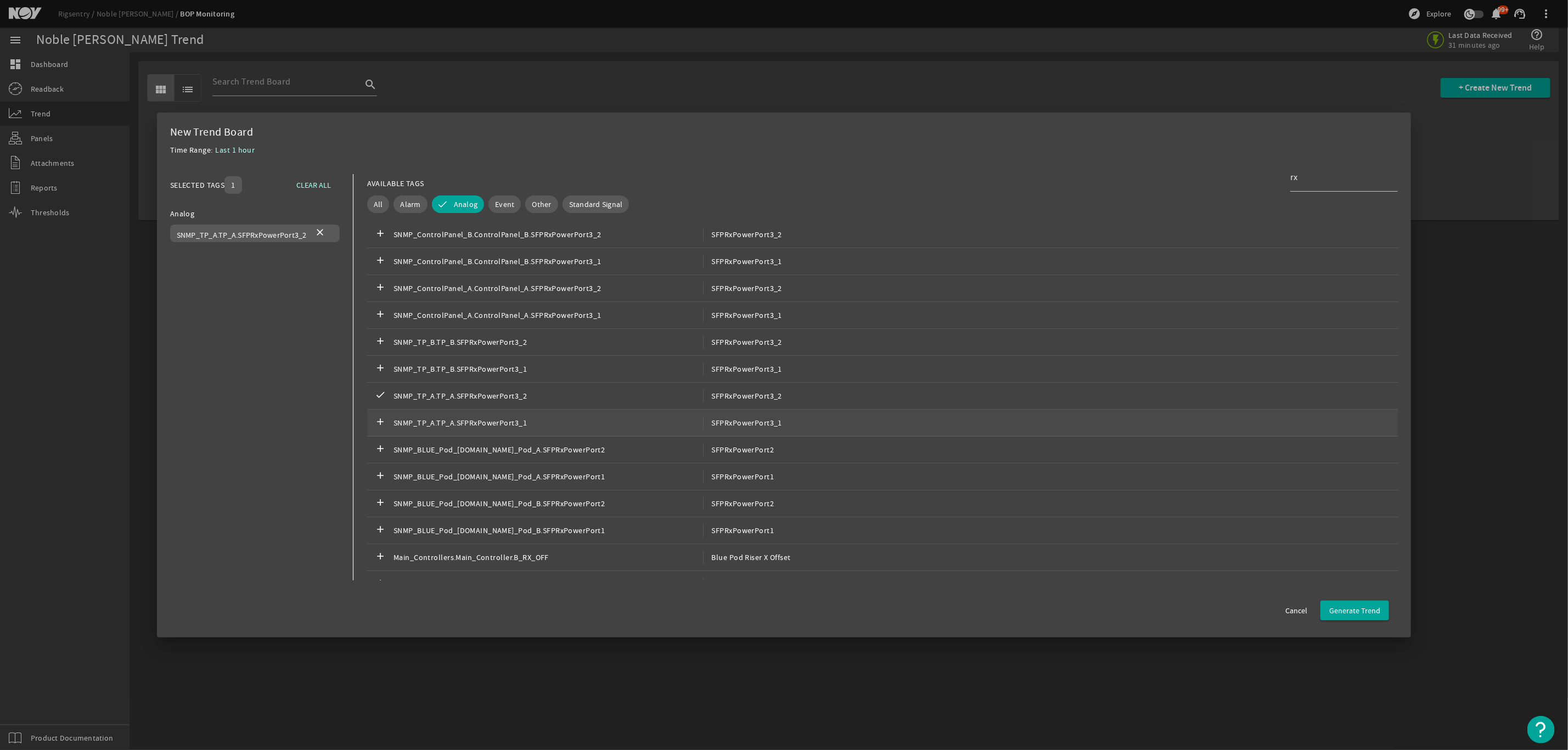
click at [766, 419] on span "SFPRxPowerPort3_1" at bounding box center [742, 423] width 79 height 13
click at [1358, 601] on span "button" at bounding box center [1354, 610] width 68 height 26
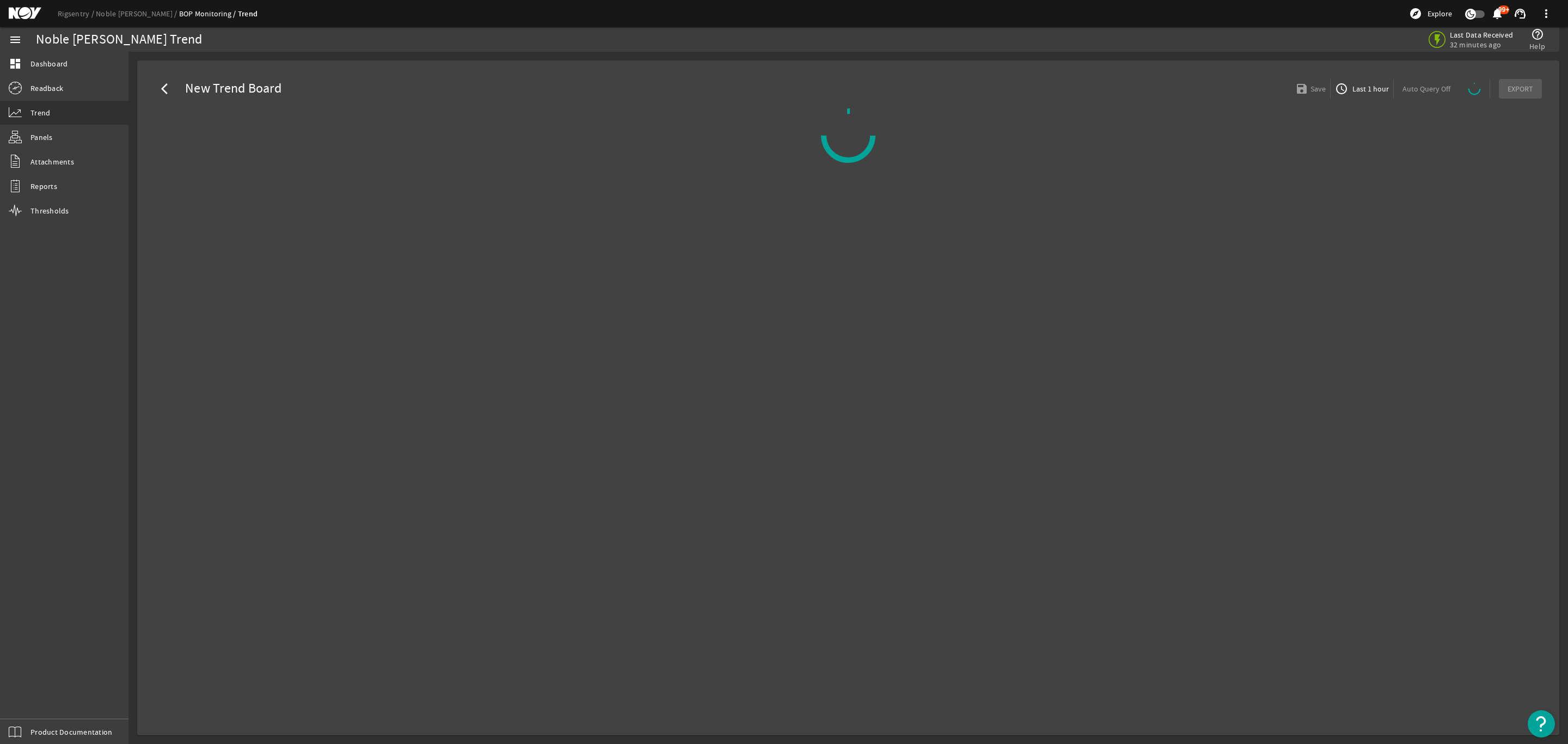
select select "ALL"
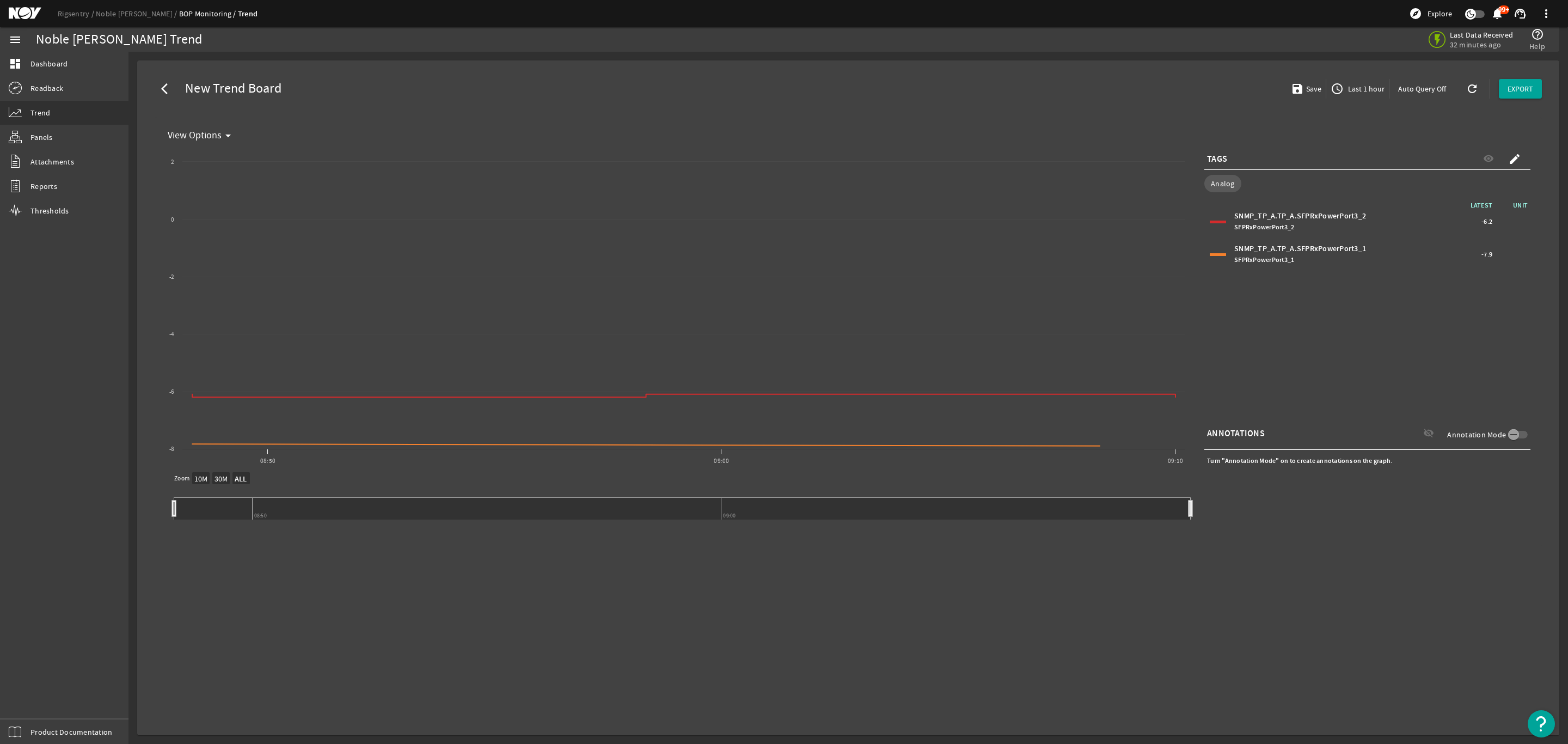
click at [1514, 159] on mat-icon "create" at bounding box center [1514, 159] width 13 height 13
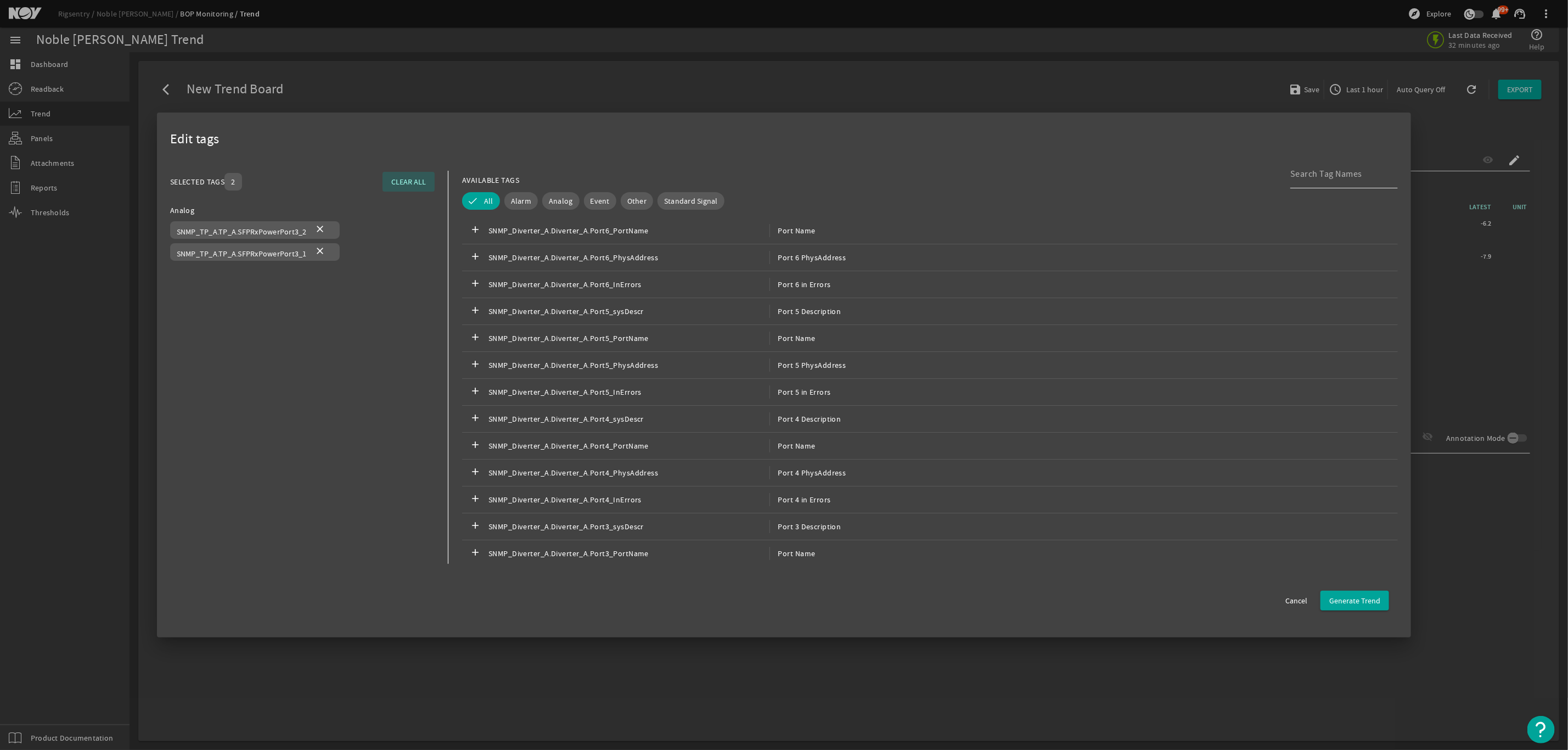
click at [1302, 175] on input at bounding box center [1339, 174] width 98 height 13
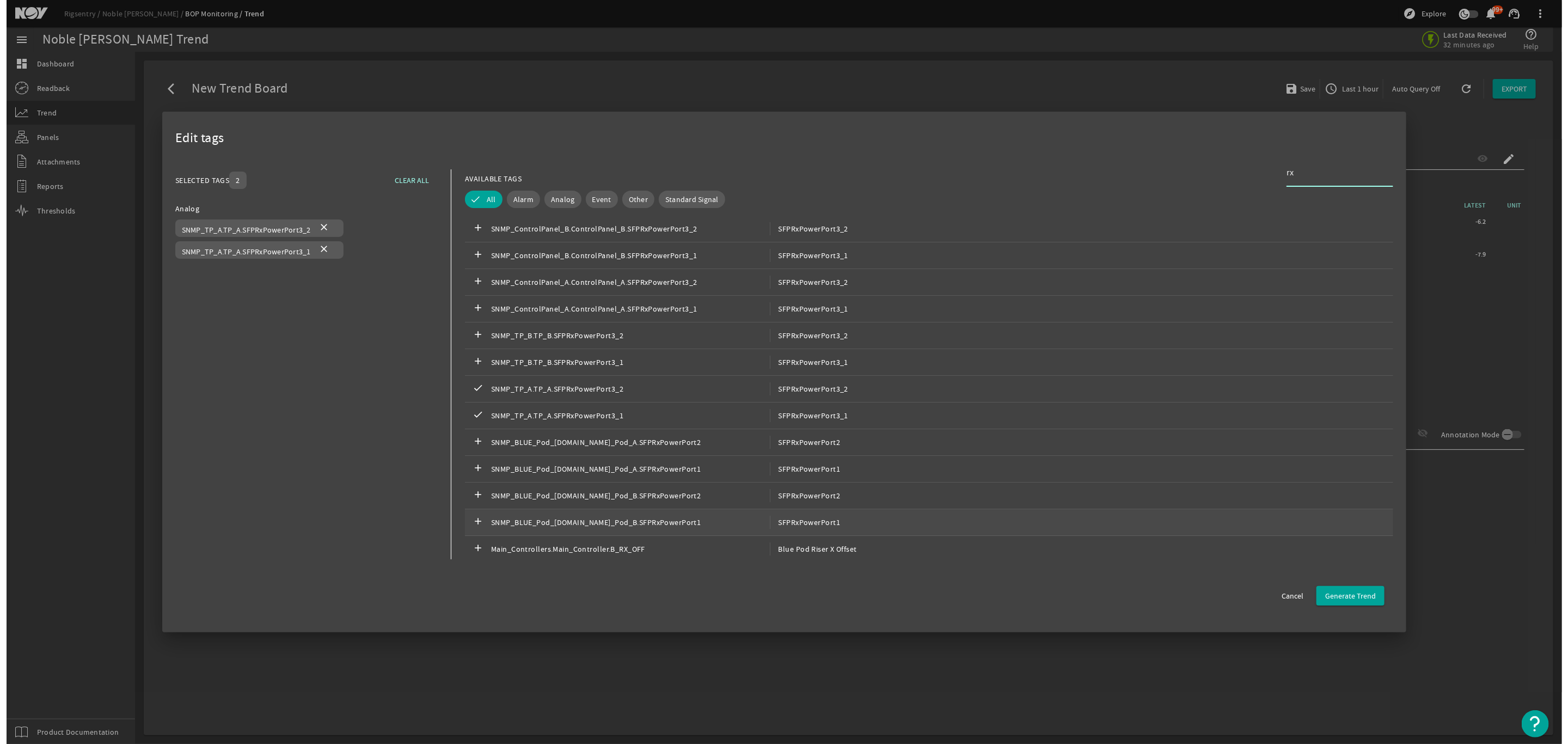
scroll to position [164, 0]
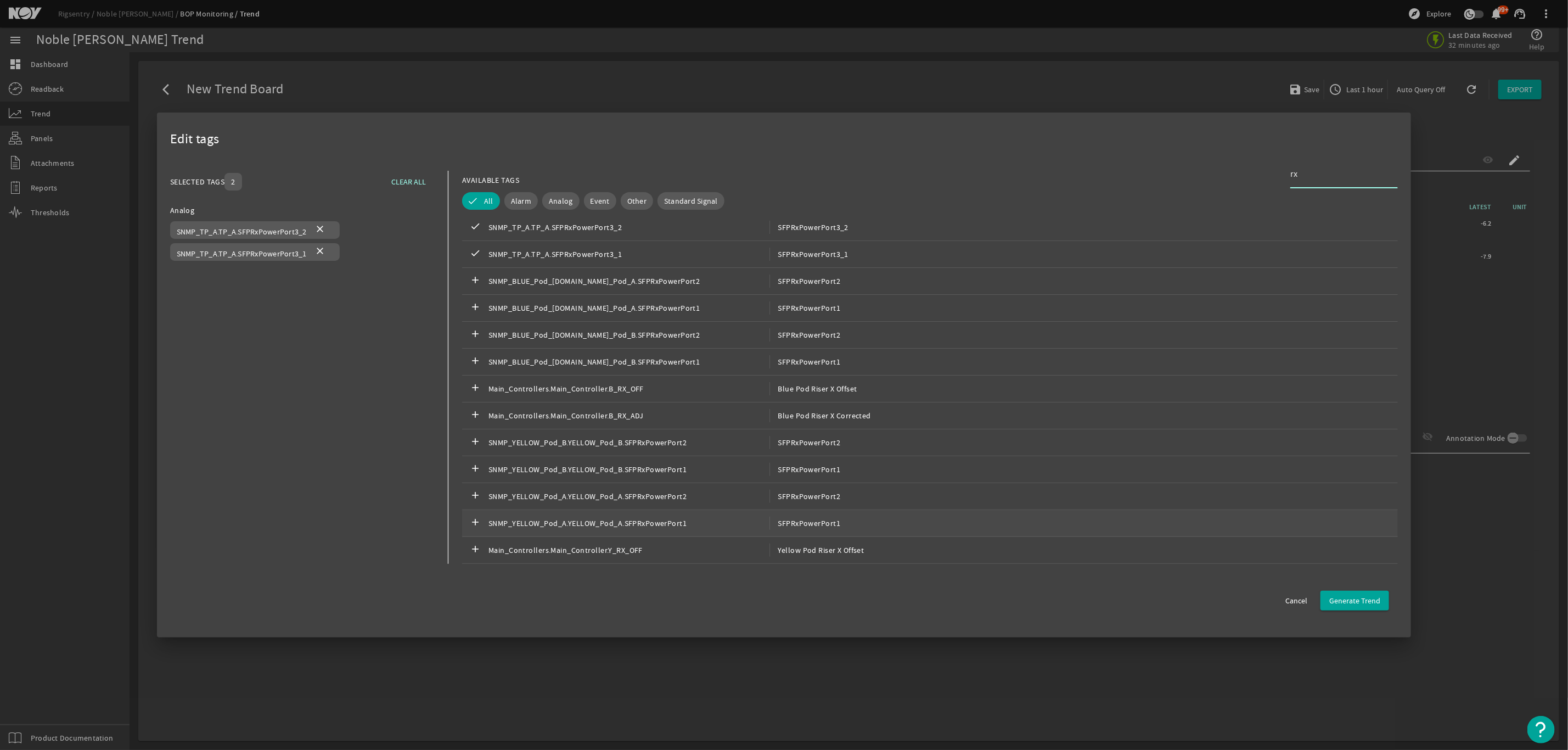
type input "rx"
click at [769, 529] on span "SFPRxPowerPort1" at bounding box center [804, 523] width 71 height 13
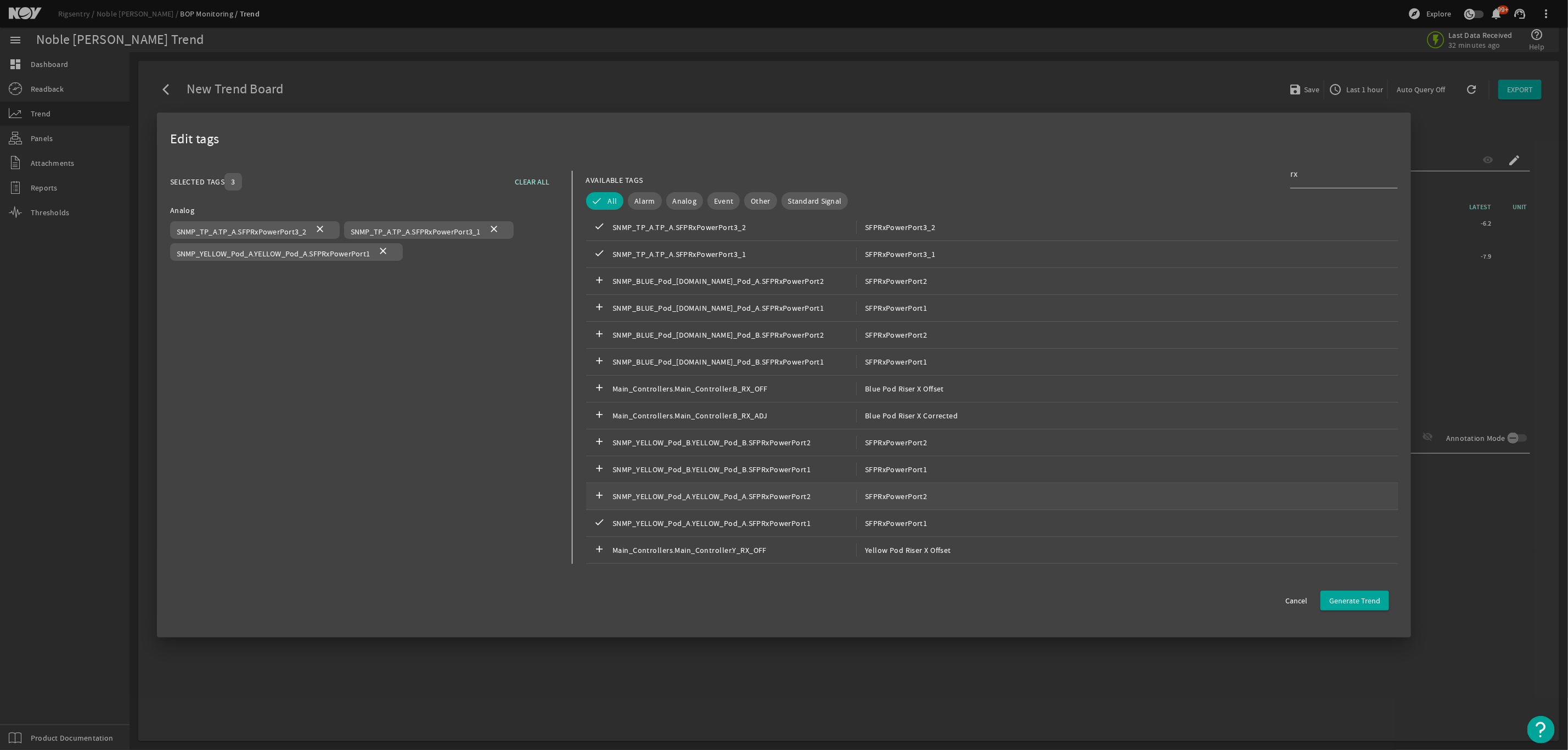
click at [856, 502] on span "SFPRxPowerPort2" at bounding box center [892, 496] width 71 height 13
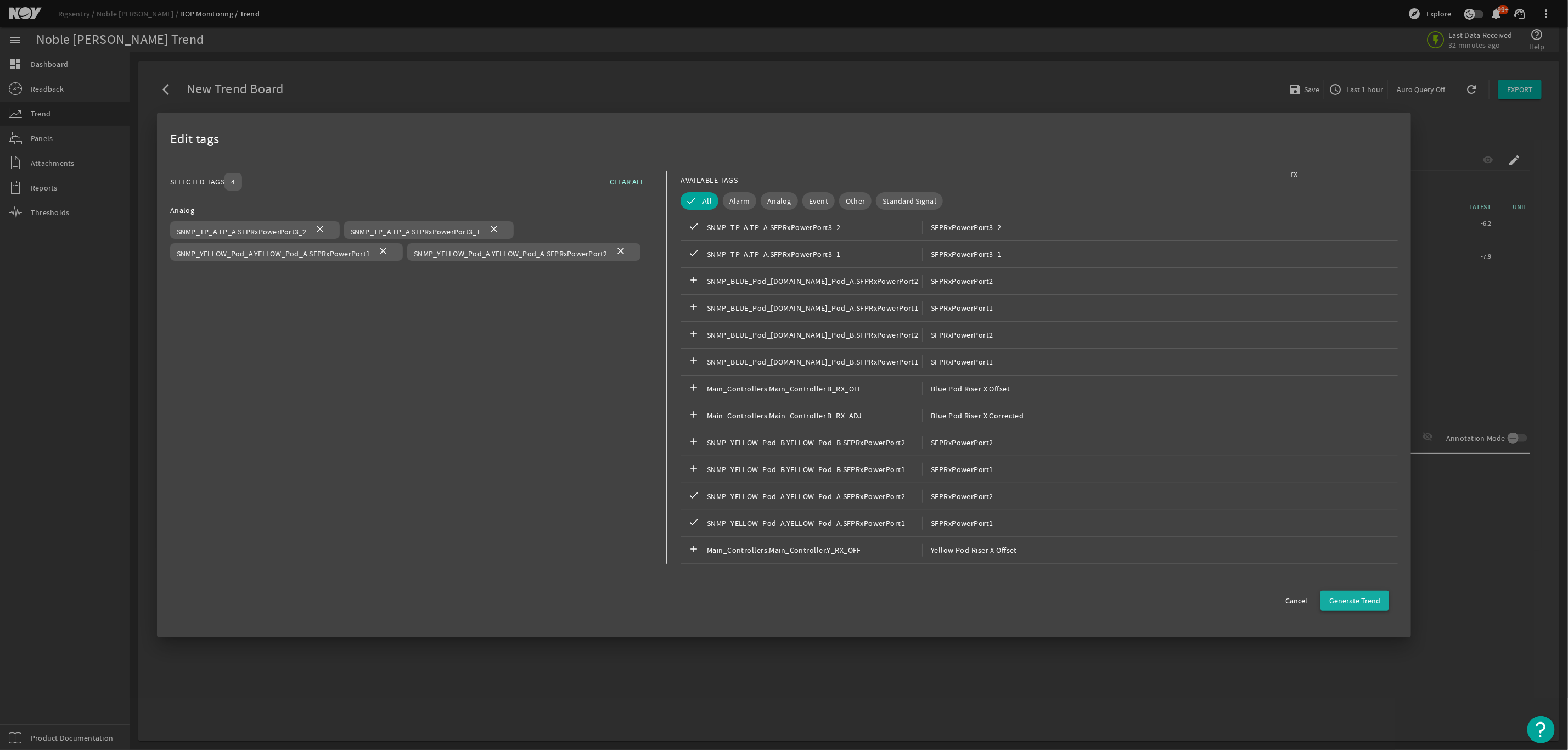
click at [1361, 605] on span "Generate Trend" at bounding box center [1355, 601] width 51 height 11
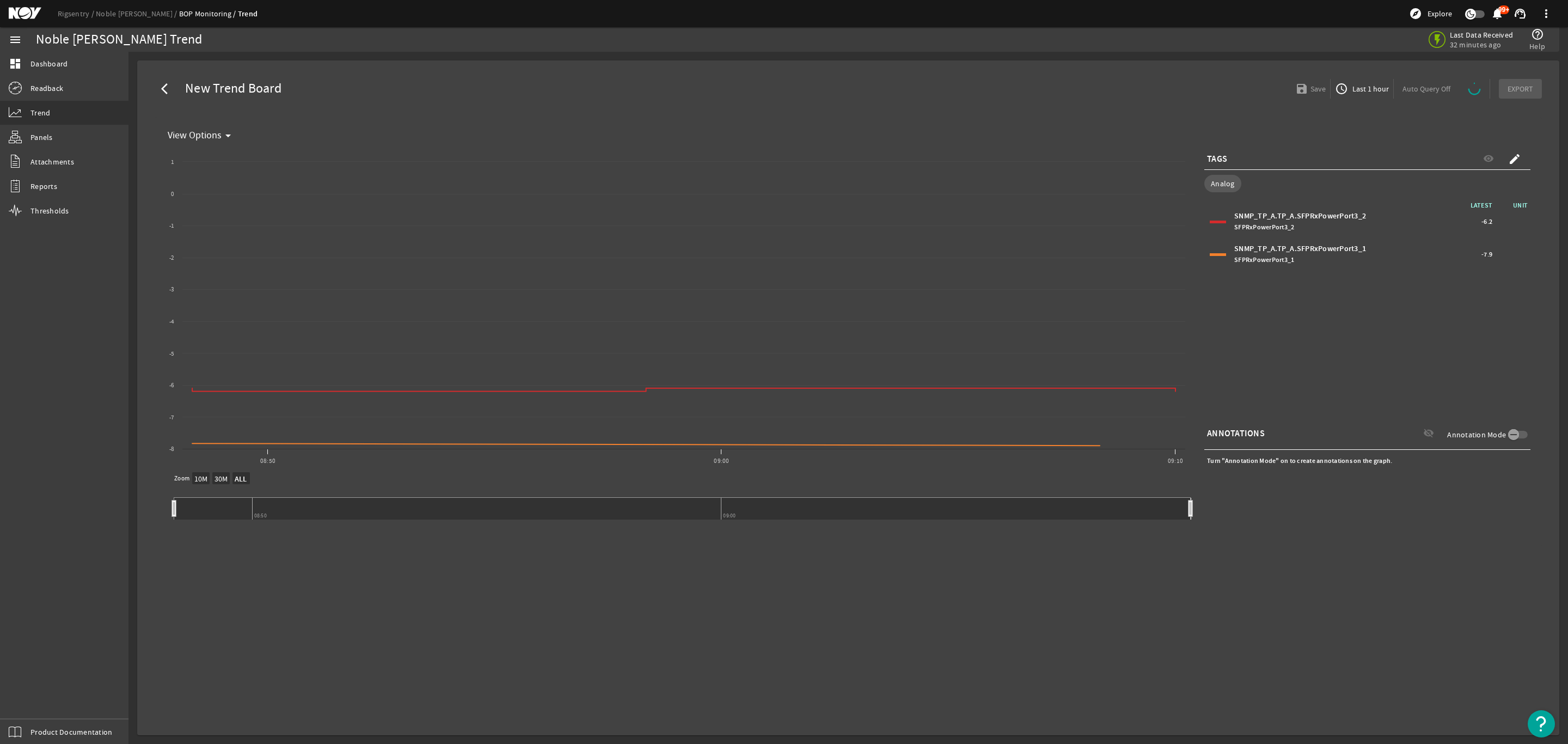
select select "ALL"
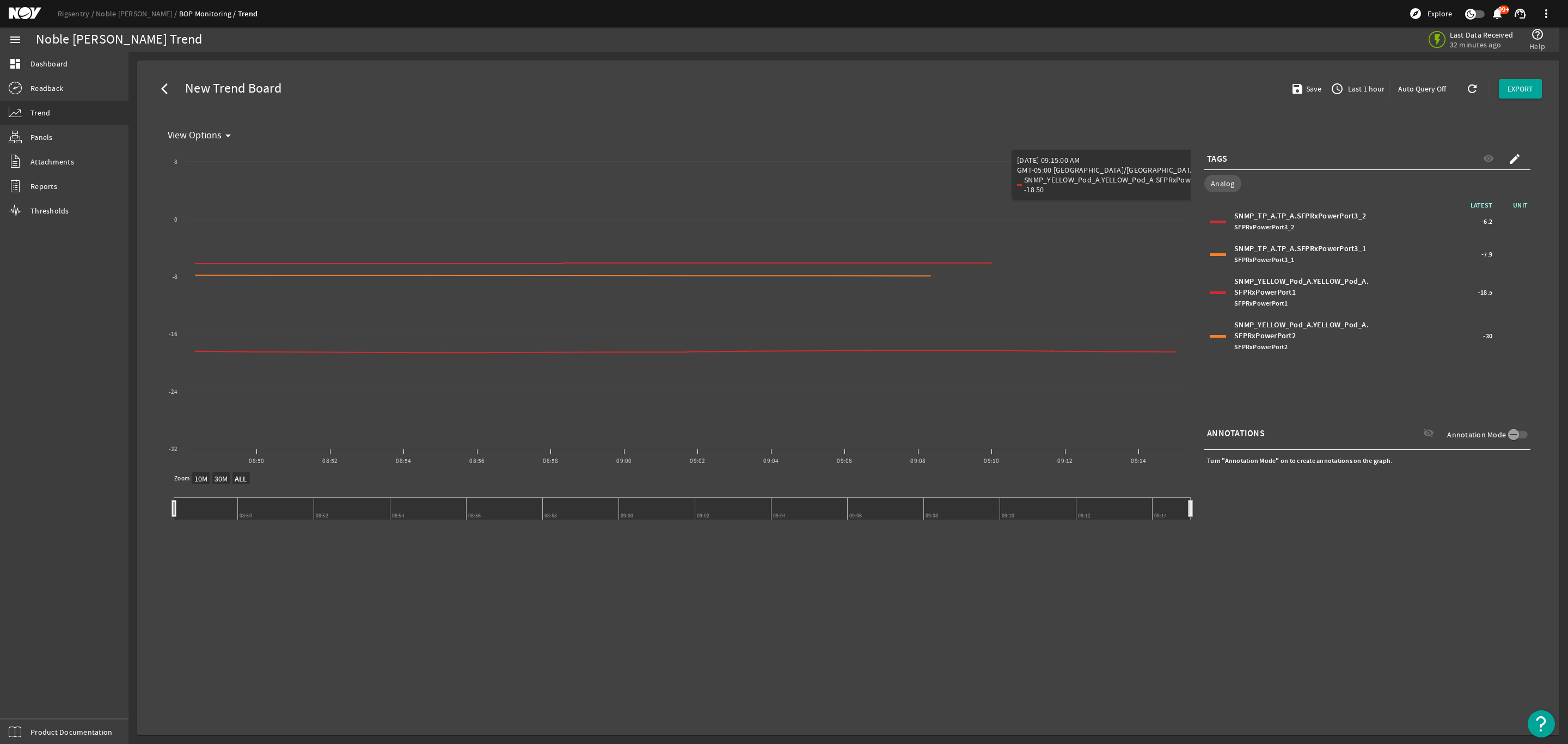
click at [1214, 327] on div "SNMP_YELLOW_Pod_A.YELLOW_Pod_A.SFPRxPowerPort2 SFPRxPowerPort2 -30" at bounding box center [1366, 336] width 321 height 38
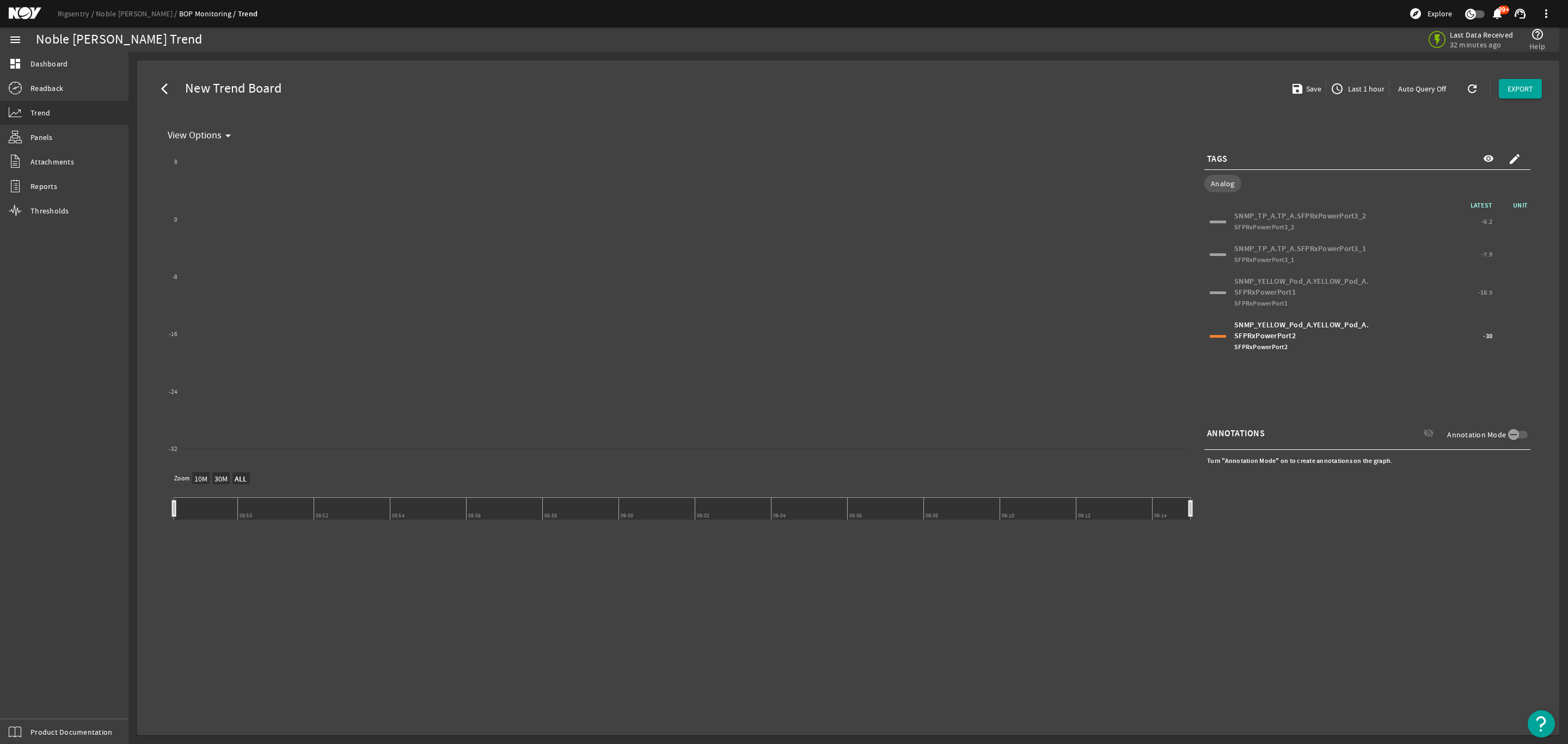
click at [1214, 334] on div "SNMP_YELLOW_Pod_A.YELLOW_Pod_A.SFPRxPowerPort2 SFPRxPowerPort2 -30" at bounding box center [1366, 336] width 321 height 38
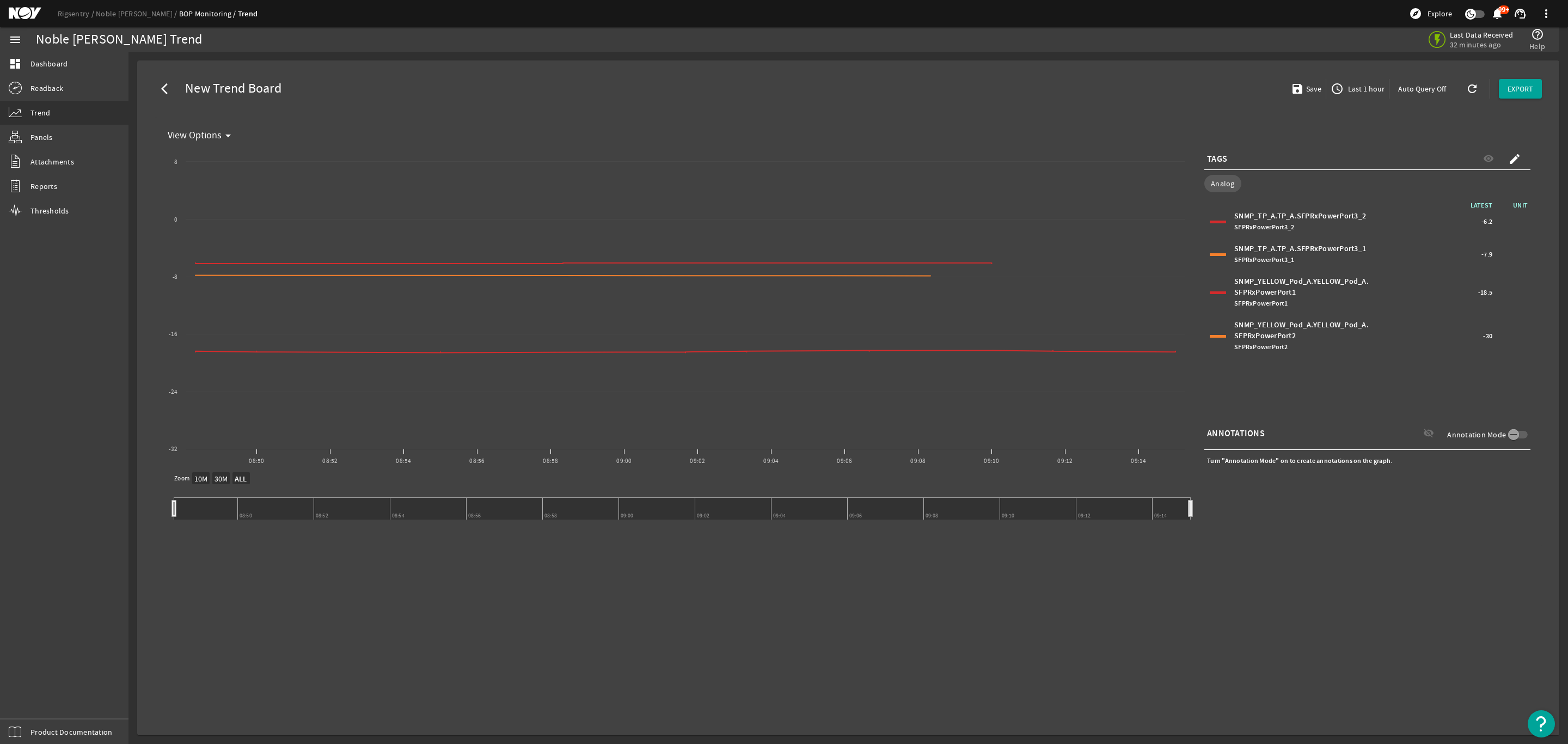
click at [1214, 334] on div "SNMP_YELLOW_Pod_A.YELLOW_Pod_A.SFPRxPowerPort2 SFPRxPowerPort2 -30" at bounding box center [1366, 336] width 321 height 38
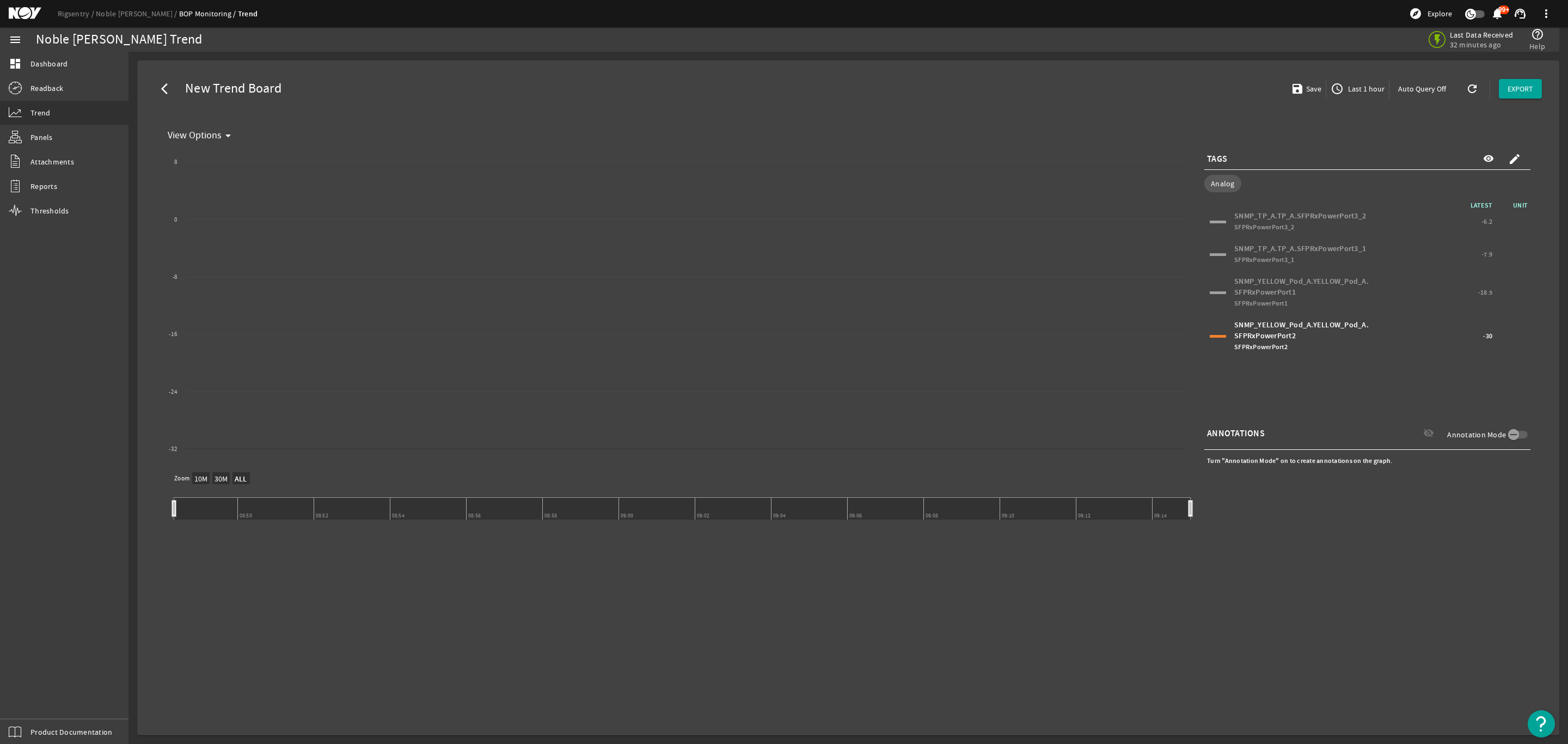
click at [1214, 334] on div "SNMP_YELLOW_Pod_A.YELLOW_Pod_A.SFPRxPowerPort2 SFPRxPowerPort2 -30" at bounding box center [1366, 336] width 321 height 38
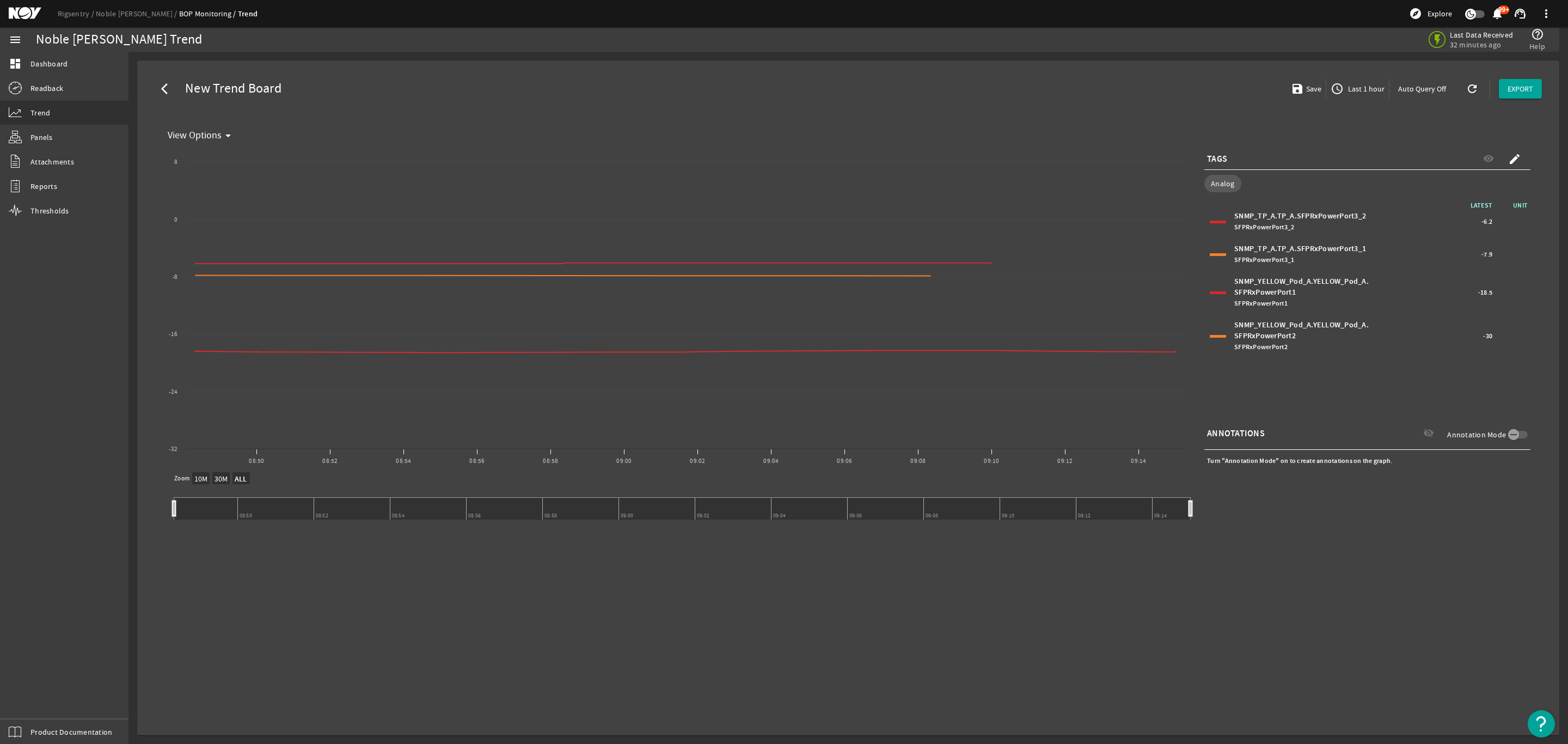
click at [1214, 334] on div "SNMP_YELLOW_Pod_A.YELLOW_Pod_A.SFPRxPowerPort2 SFPRxPowerPort2 -30" at bounding box center [1366, 336] width 321 height 38
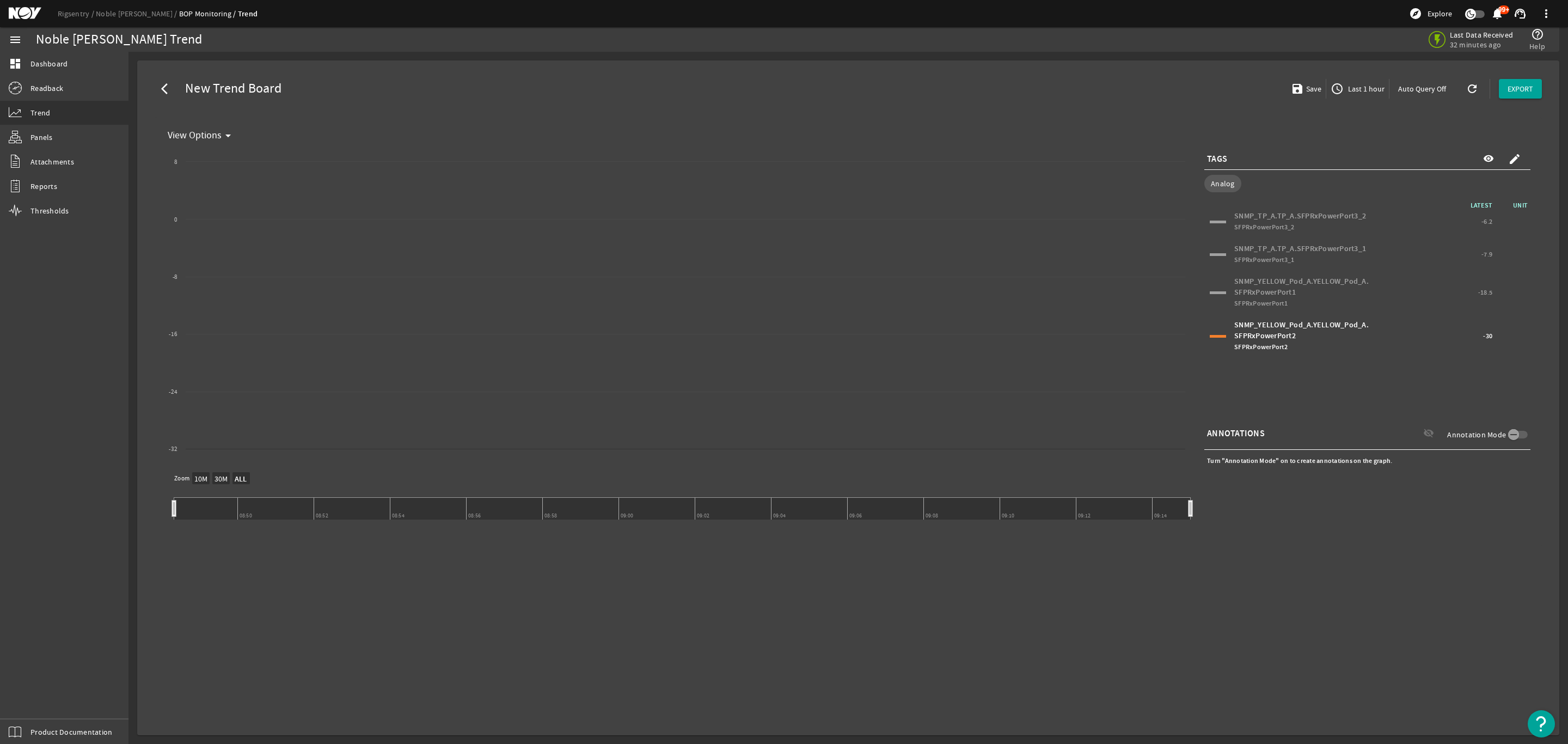
click at [1215, 293] on div at bounding box center [1217, 292] width 16 height 3
drag, startPoint x: 1211, startPoint y: 253, endPoint x: 1211, endPoint y: 246, distance: 7.0
click at [1211, 253] on div at bounding box center [1217, 254] width 16 height 3
click at [1220, 212] on div "SNMP_TP_A.TP_A.SFPRxPowerPort3_2 SFPRxPowerPort3_2 -6.2" at bounding box center [1366, 221] width 321 height 27
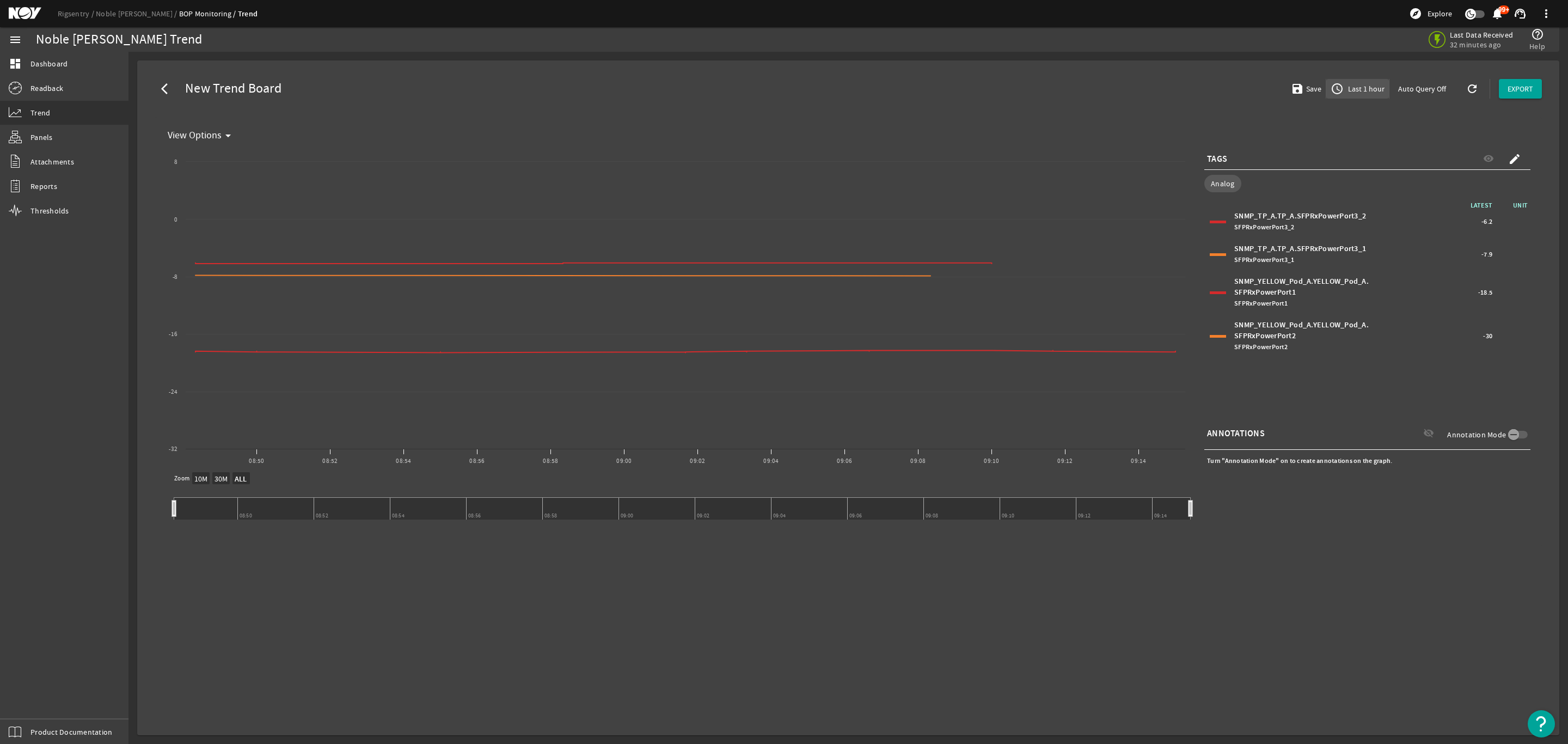
click at [1363, 92] on span "Last 1 hour" at bounding box center [1365, 89] width 39 height 11
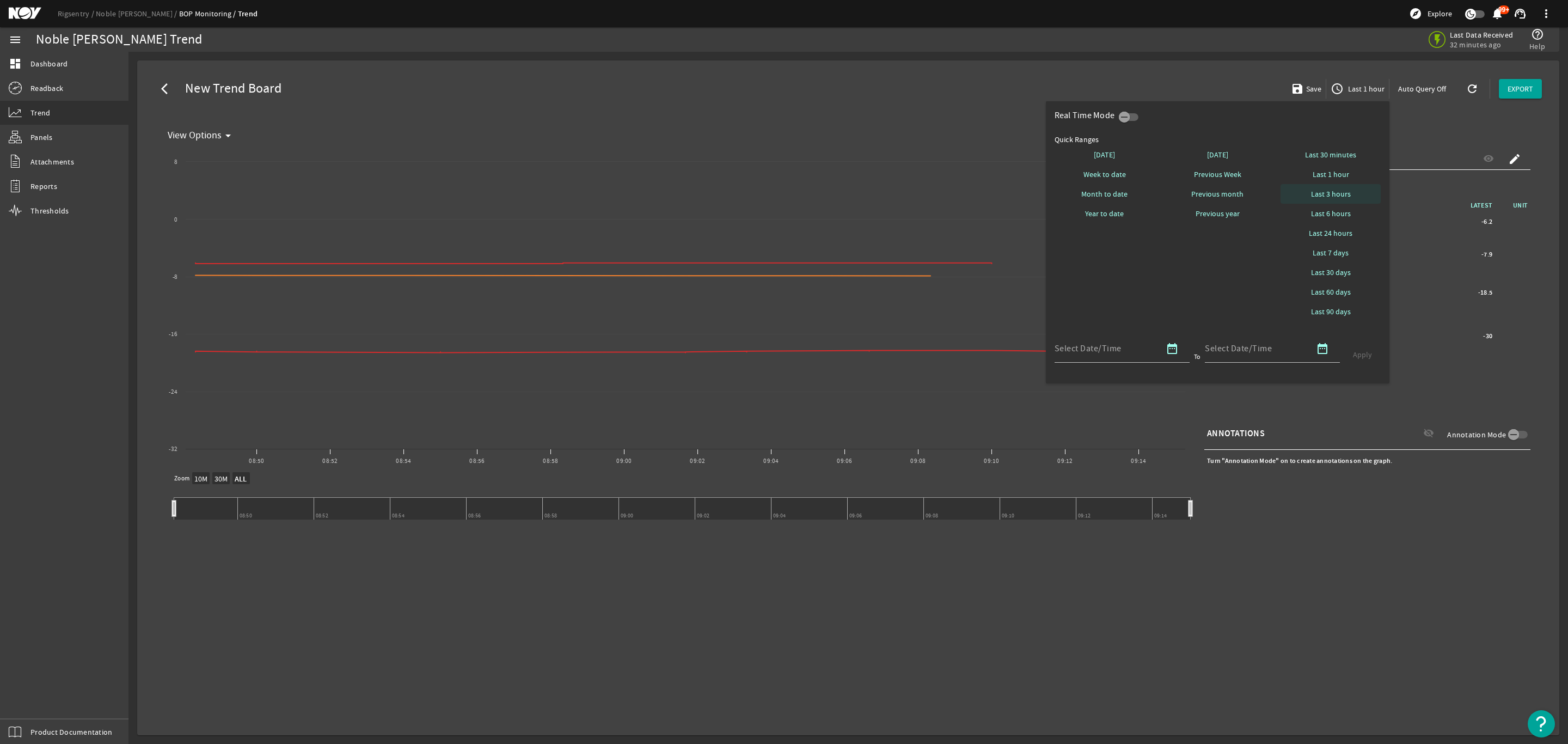
click at [1338, 192] on span "Last 3 hours" at bounding box center [1330, 193] width 40 height 11
select select "10M"
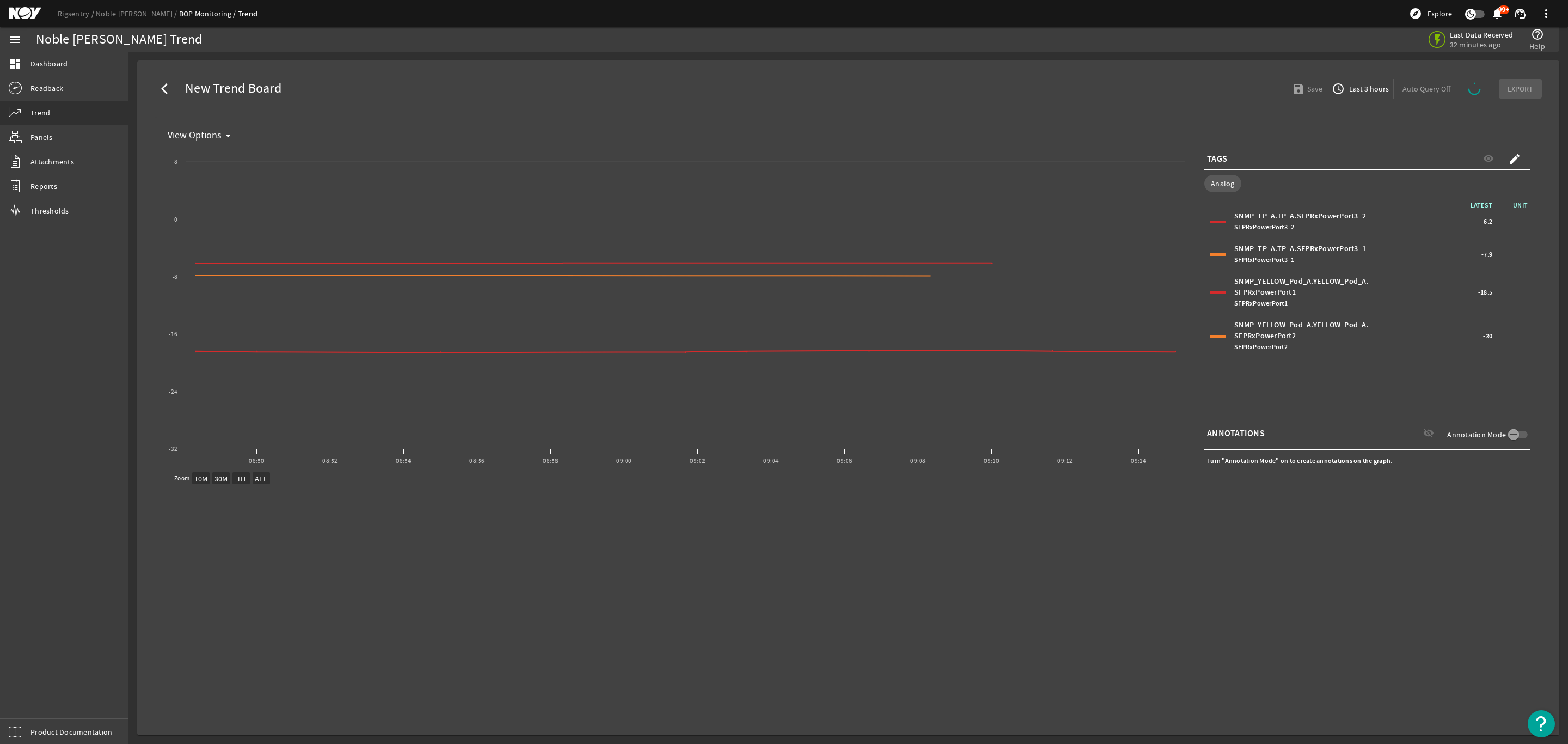
click at [1366, 89] on span "Last 3 hours" at bounding box center [1367, 89] width 42 height 11
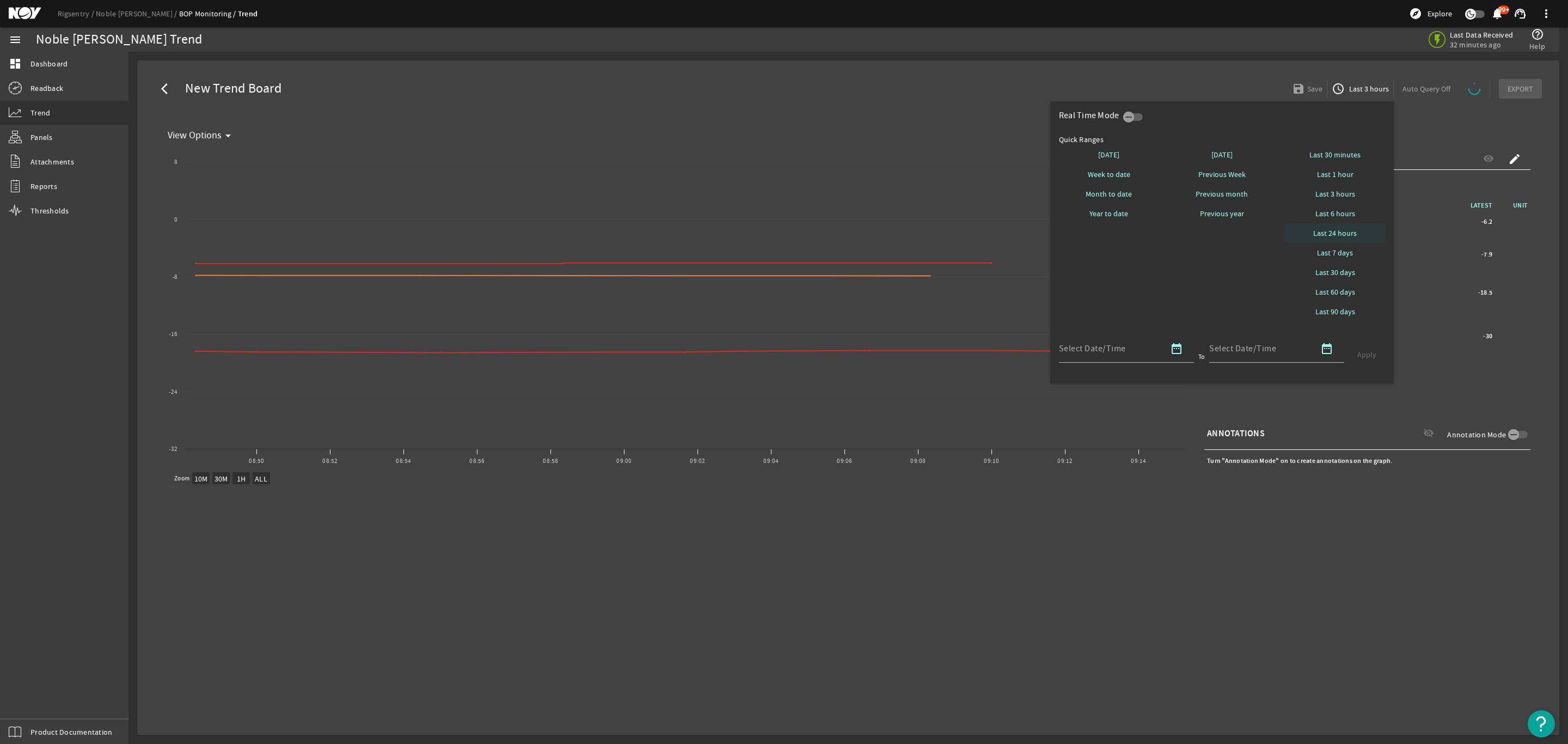
click at [1342, 233] on span "Last 24 hours" at bounding box center [1335, 233] width 43 height 11
select select "10M"
